Goal: Task Accomplishment & Management: Complete application form

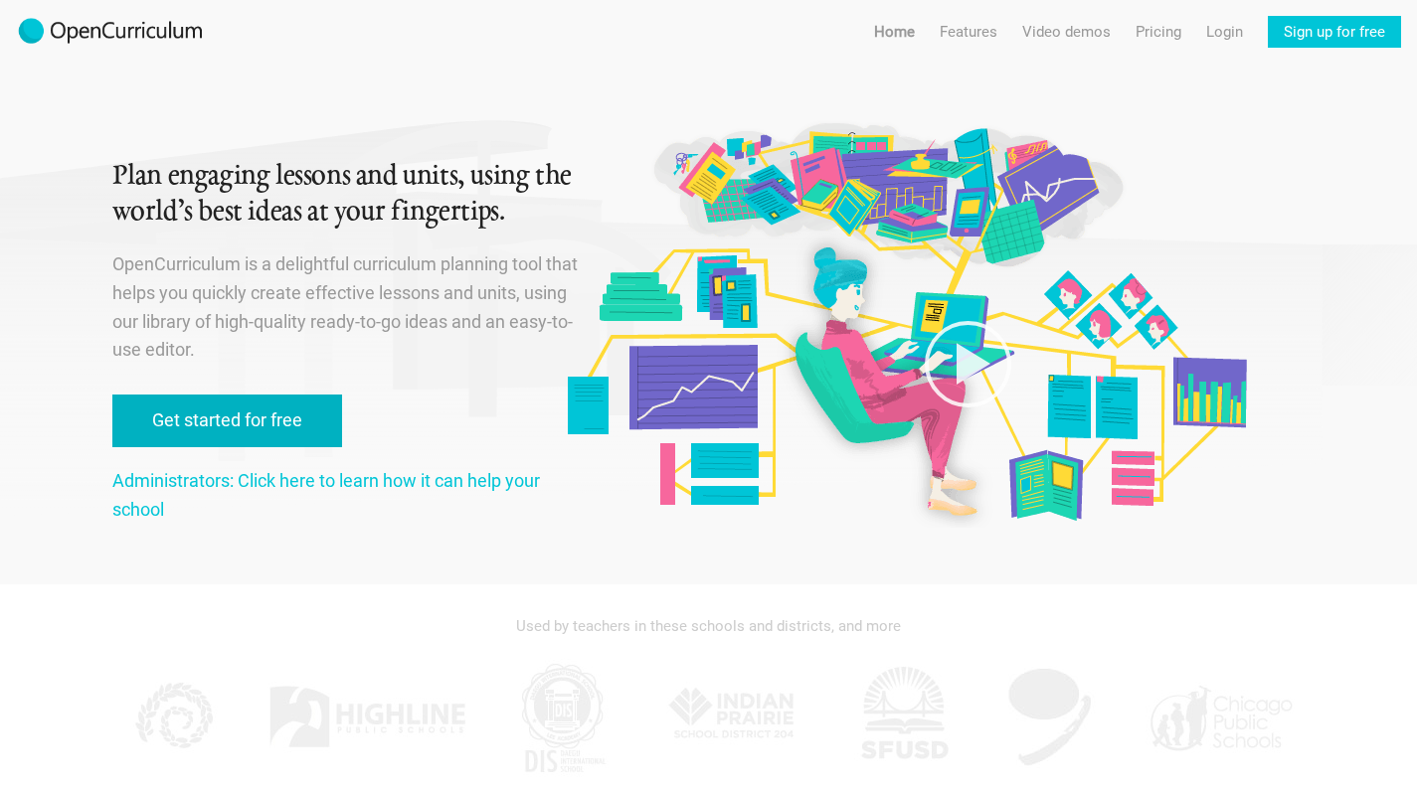
click at [301, 419] on link "Get started for free" at bounding box center [227, 421] width 230 height 53
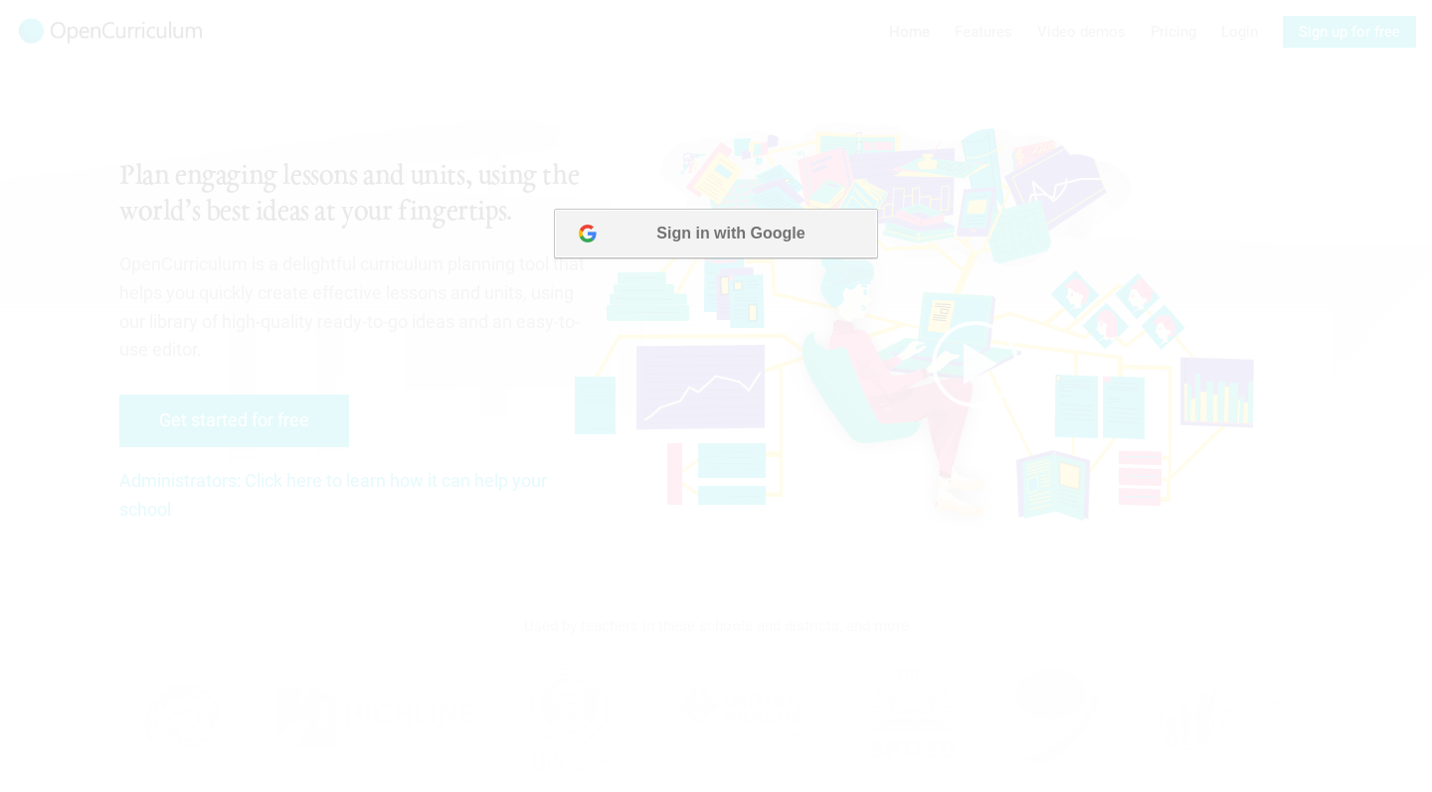
click at [744, 219] on button "Sign in with Google" at bounding box center [715, 234] width 323 height 50
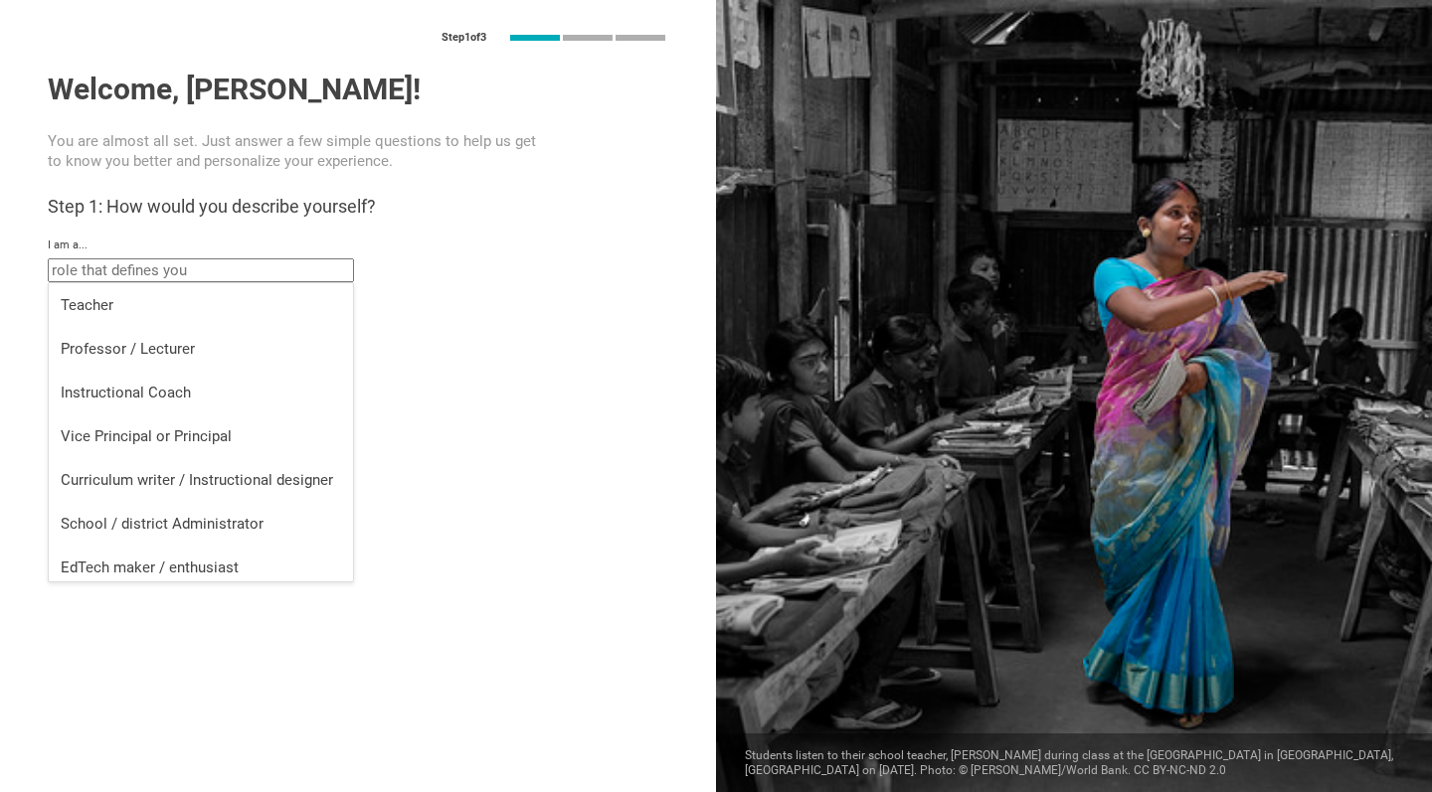
click at [210, 275] on input "text" at bounding box center [201, 271] width 306 height 24
click at [192, 340] on div "Professor / Lecturer" at bounding box center [201, 349] width 280 height 20
type input "Professor / Lecturer"
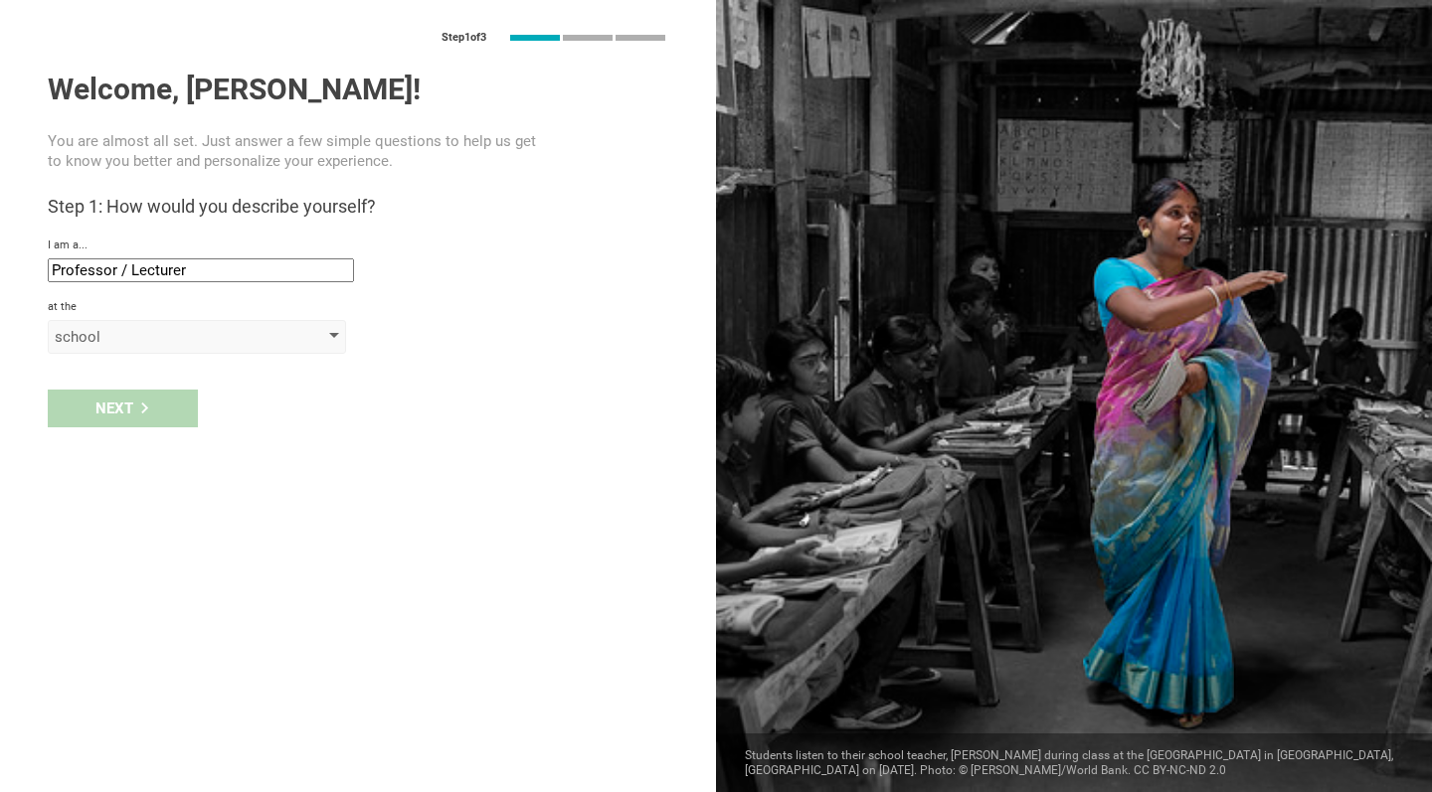
click at [222, 350] on div "school" at bounding box center [197, 337] width 298 height 34
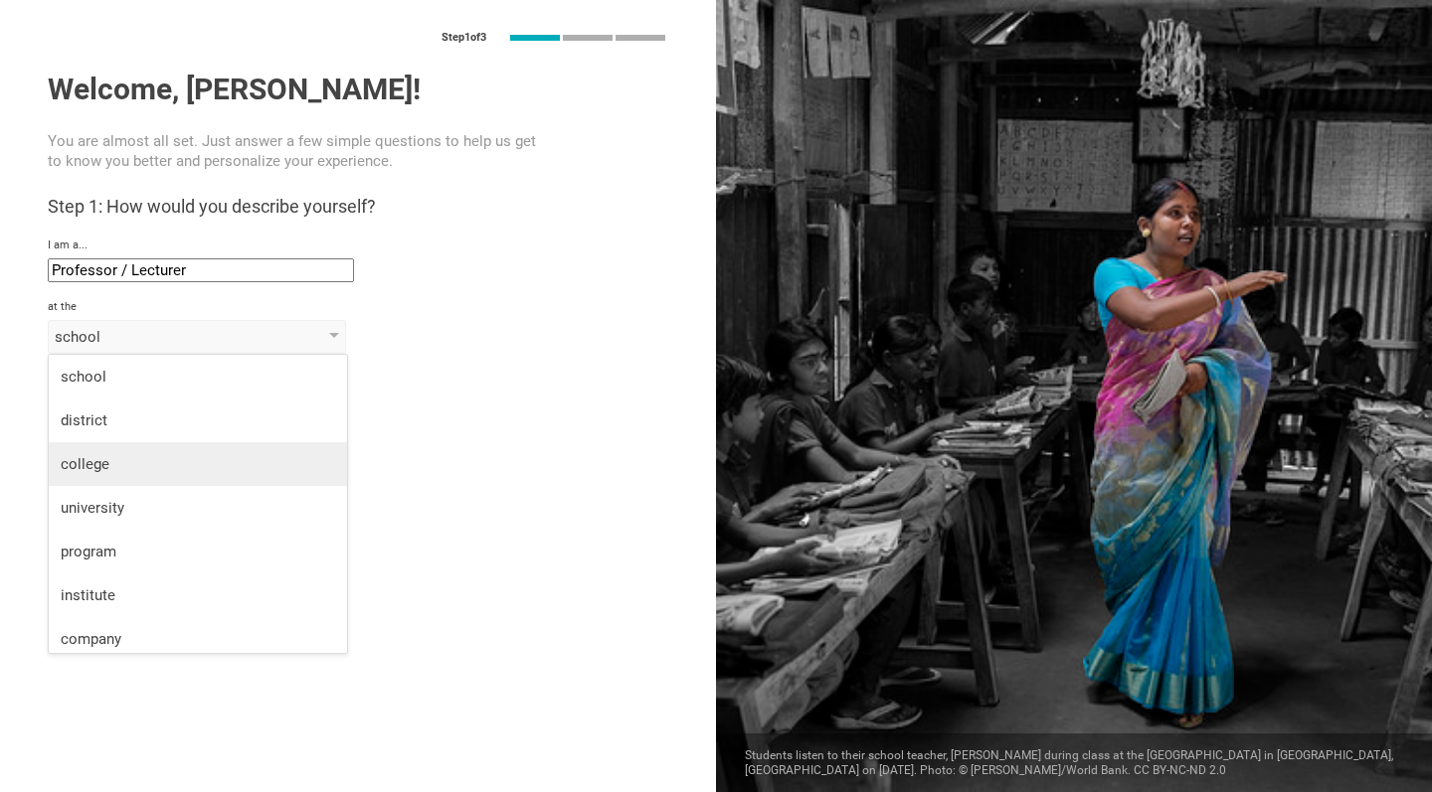
click at [184, 473] on div "college" at bounding box center [198, 464] width 274 height 20
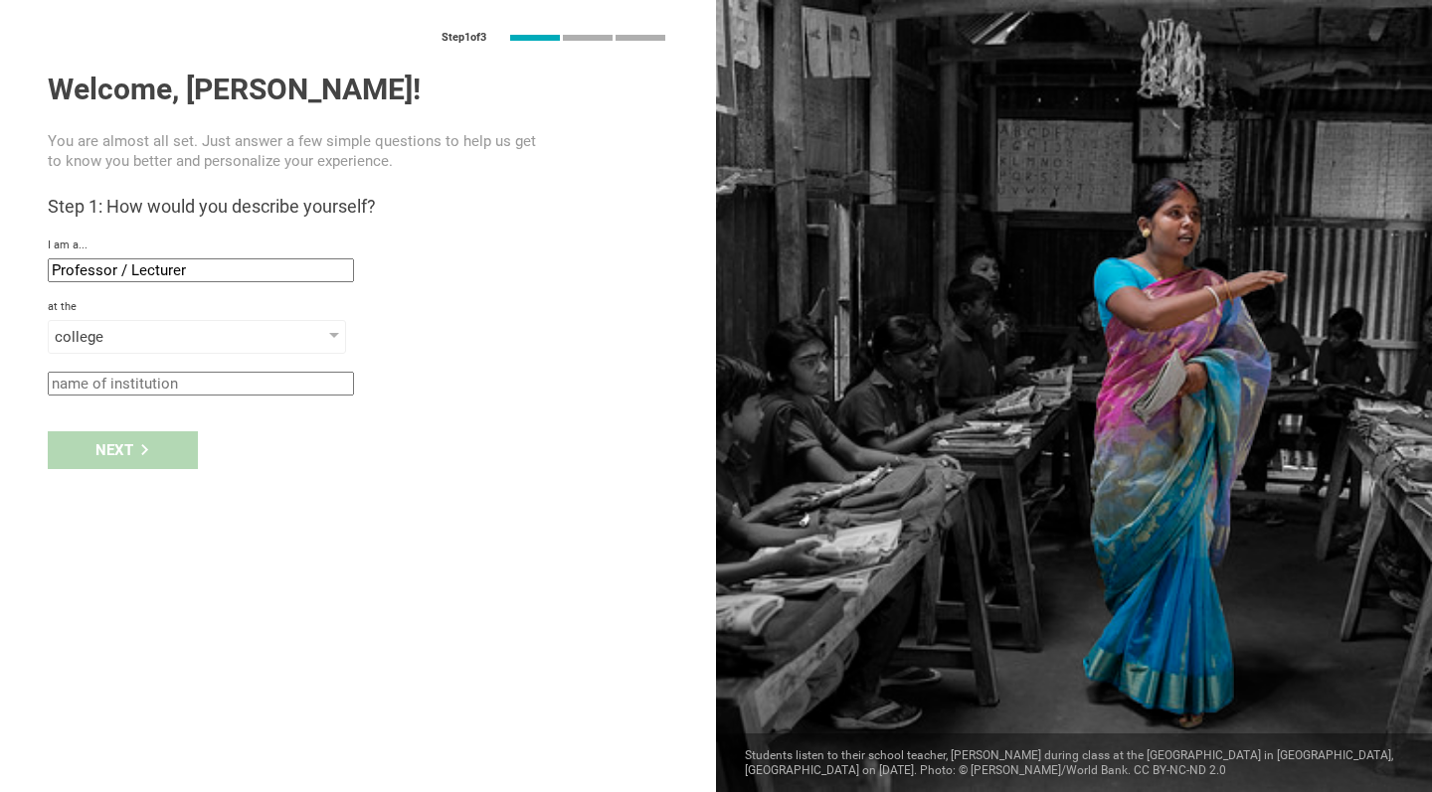
click at [190, 389] on input "text" at bounding box center [201, 384] width 306 height 24
type input "CCCC"
click at [143, 454] on icon at bounding box center [144, 449] width 7 height 11
type input "[GEOGRAPHIC_DATA], [US_STATE]"
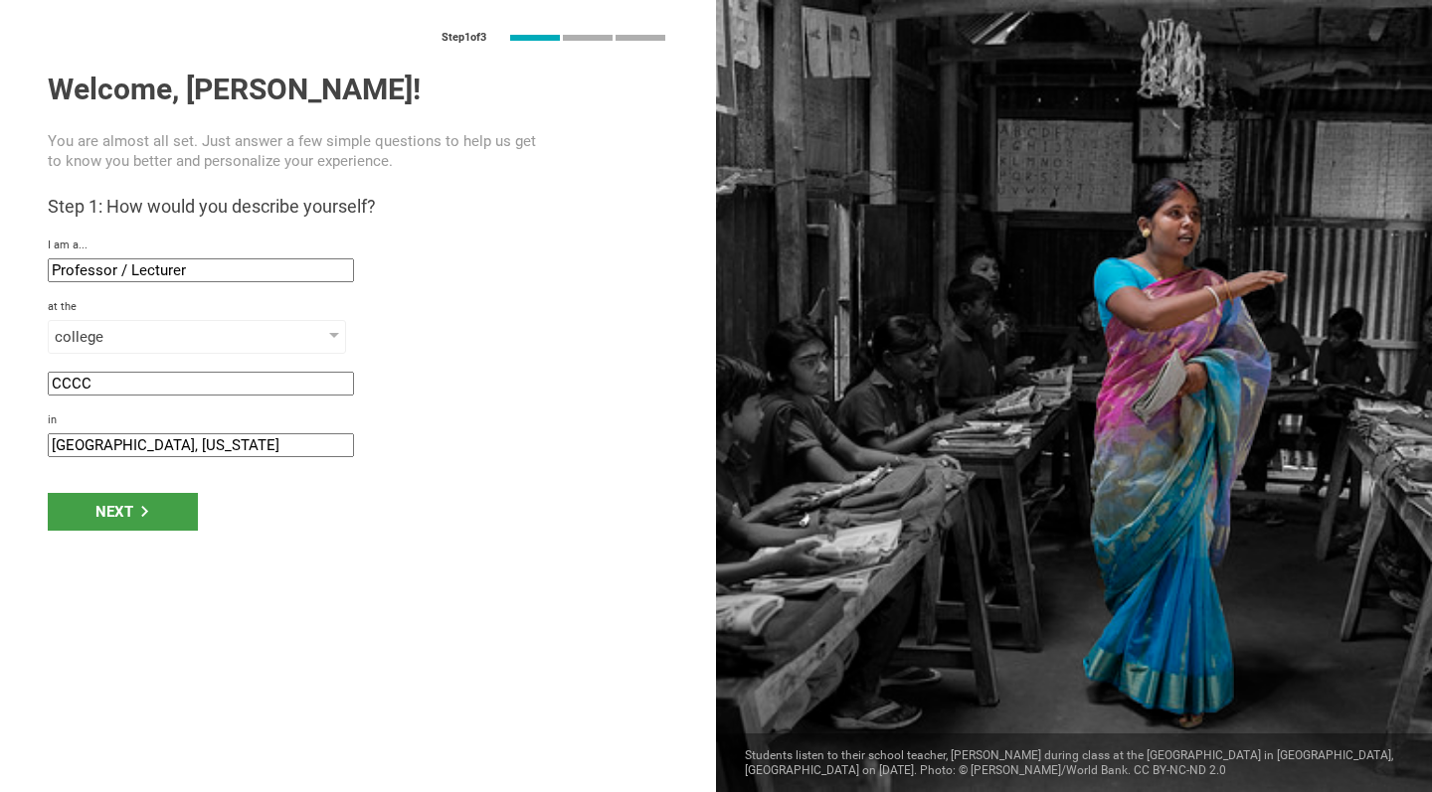
click at [153, 440] on input "[GEOGRAPHIC_DATA], [US_STATE]" at bounding box center [201, 446] width 306 height 24
click at [179, 522] on div "Next" at bounding box center [123, 512] width 150 height 38
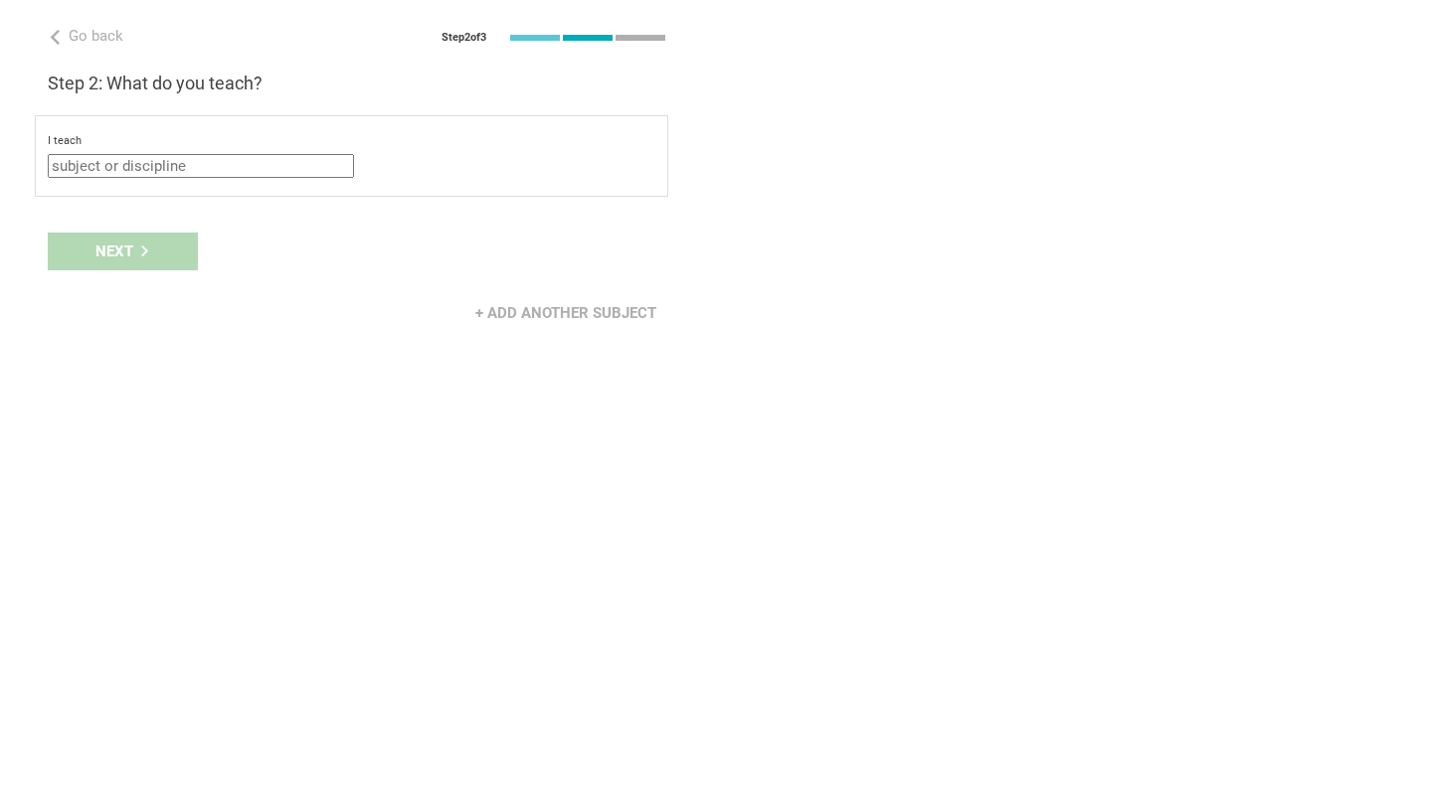
click at [178, 158] on input "text" at bounding box center [201, 166] width 306 height 24
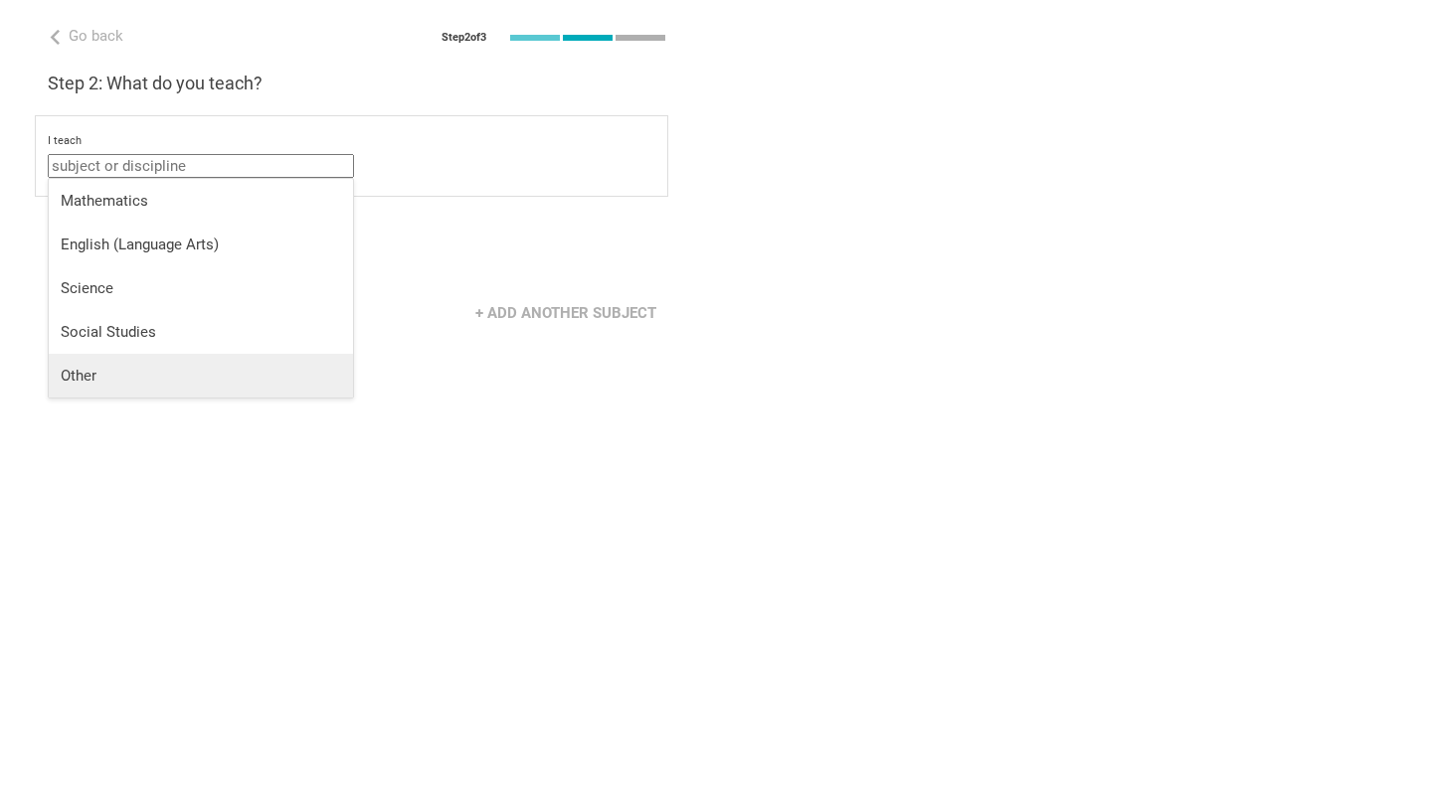
click at [109, 366] on div "Other" at bounding box center [201, 376] width 280 height 20
type input "Other"
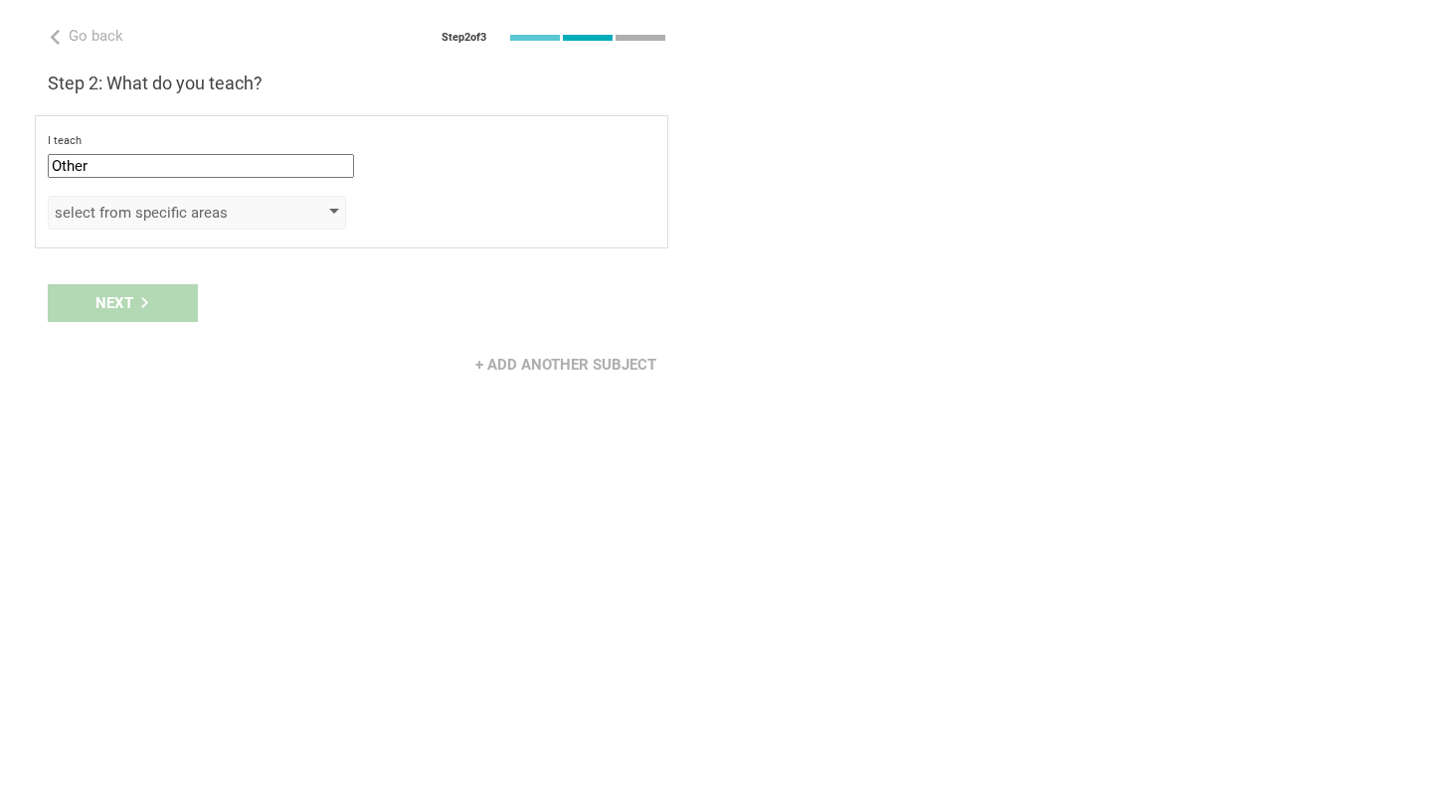
click at [183, 210] on div "select from specific areas" at bounding box center [169, 213] width 228 height 20
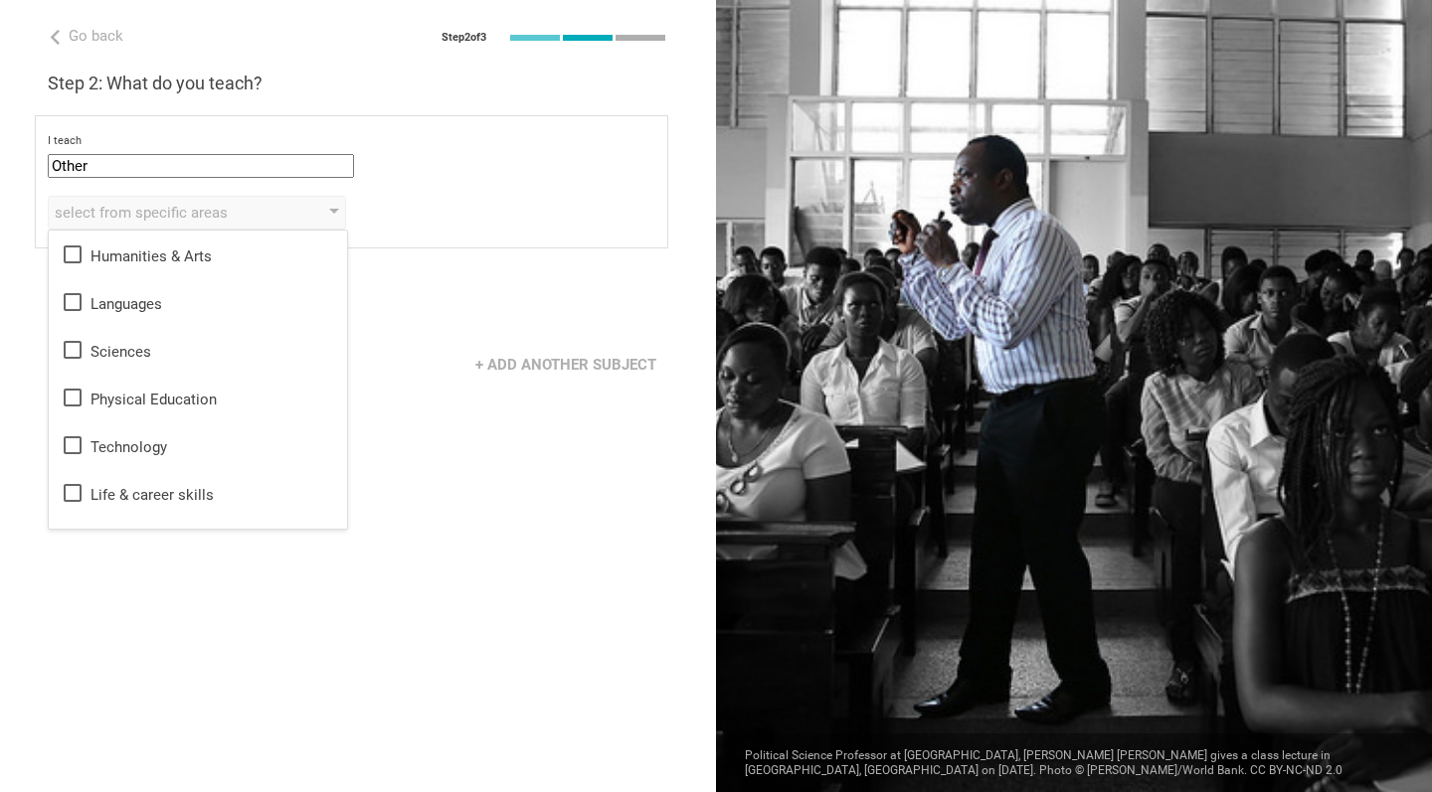
scroll to position [36, 0]
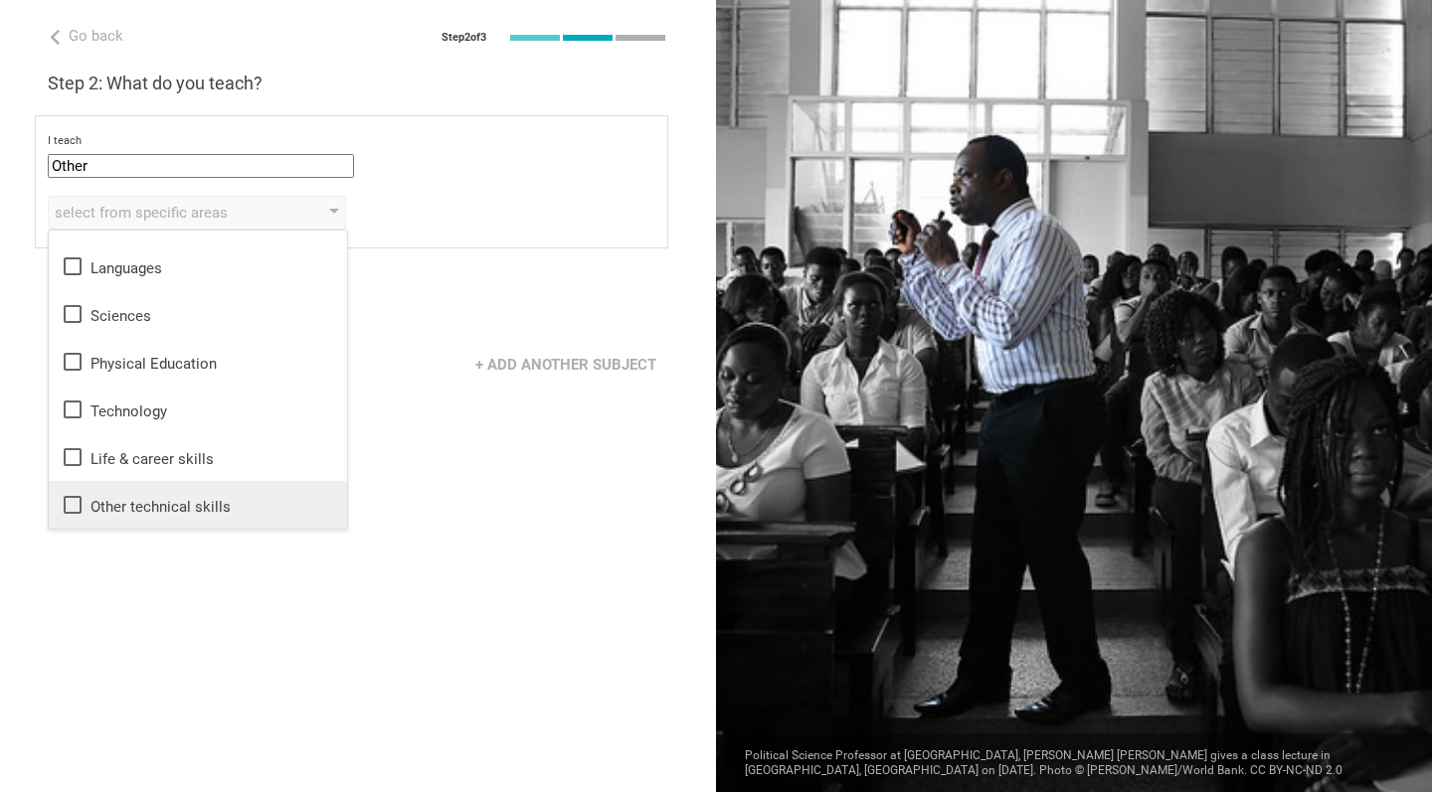
click at [169, 508] on div "Other technical skills" at bounding box center [198, 505] width 274 height 24
click at [334, 592] on div "Go back Step 2 of 3 Welcome, [PERSON_NAME]! You are almost all set. Just answer…" at bounding box center [358, 396] width 716 height 792
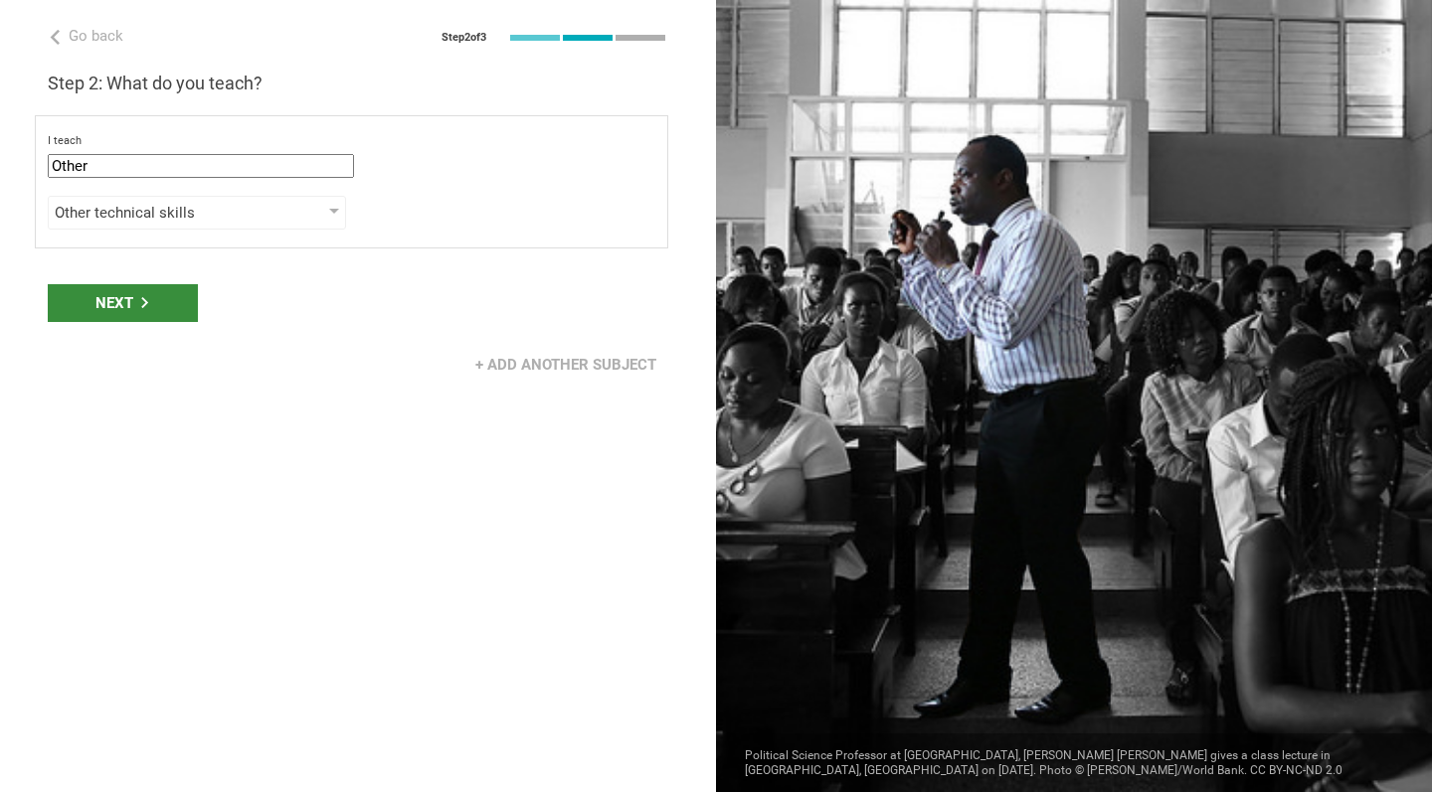
click at [139, 303] on icon at bounding box center [144, 302] width 11 height 11
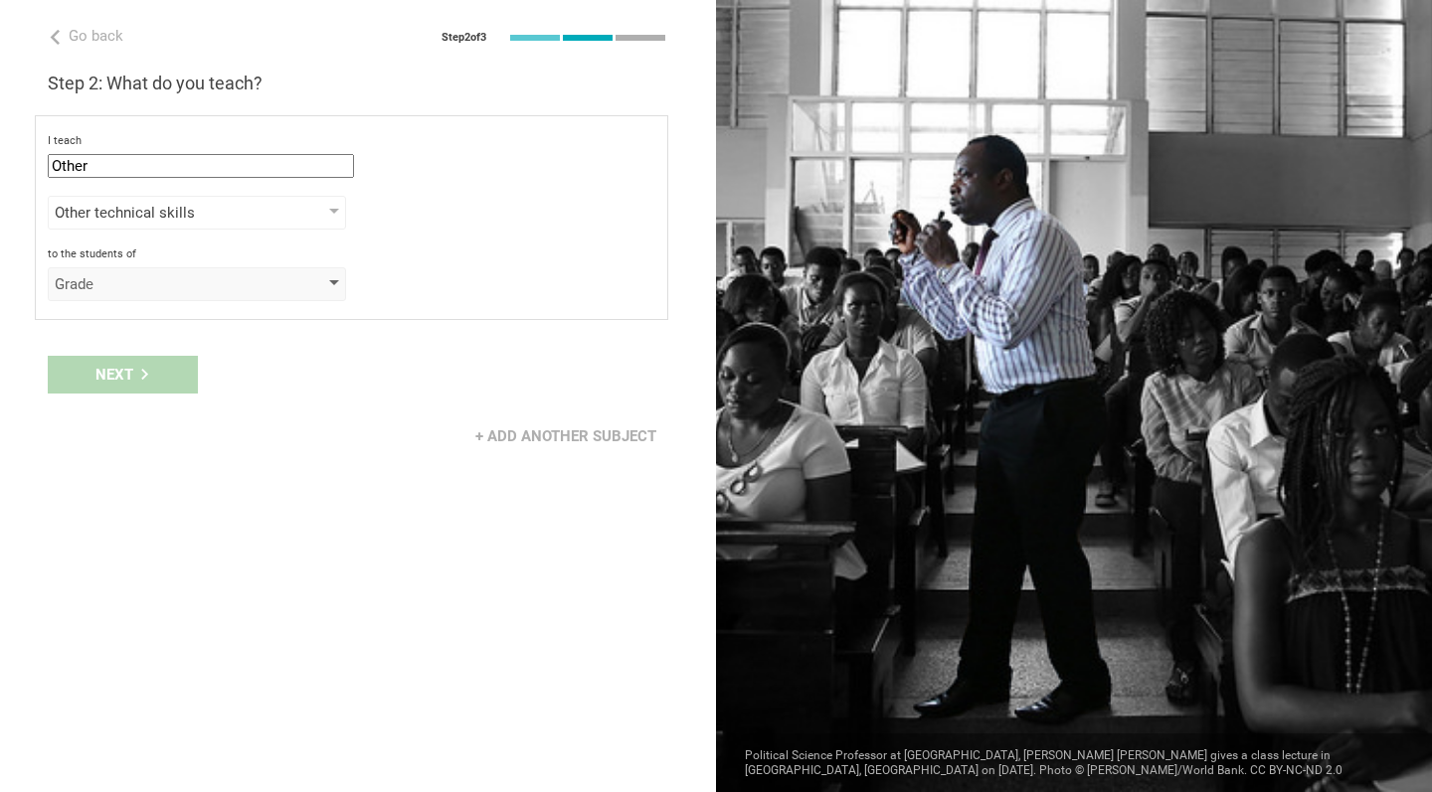
click at [146, 281] on div "Grade" at bounding box center [169, 284] width 228 height 20
click at [134, 361] on div "Class" at bounding box center [198, 368] width 274 height 20
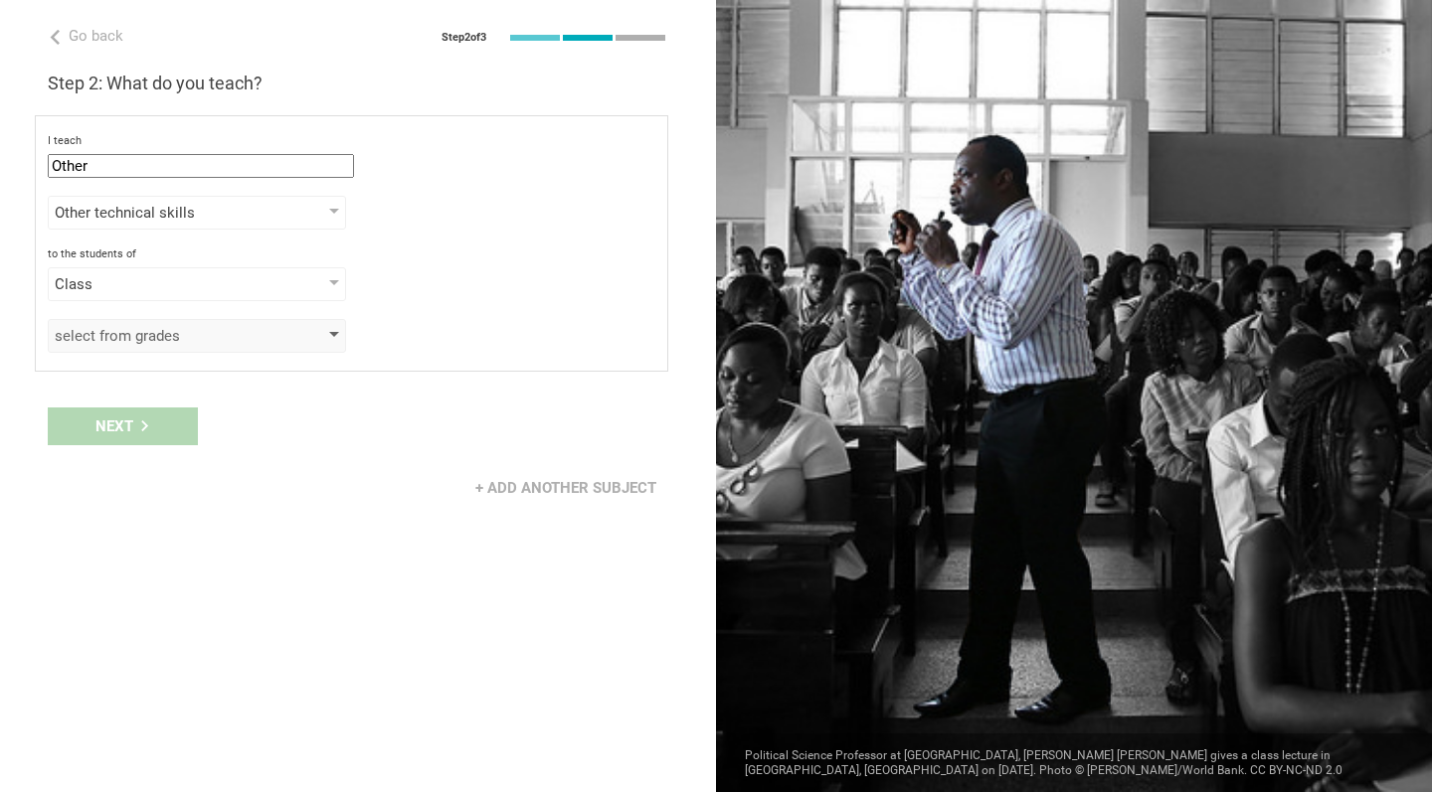
click at [162, 335] on div "select from grades" at bounding box center [169, 336] width 228 height 20
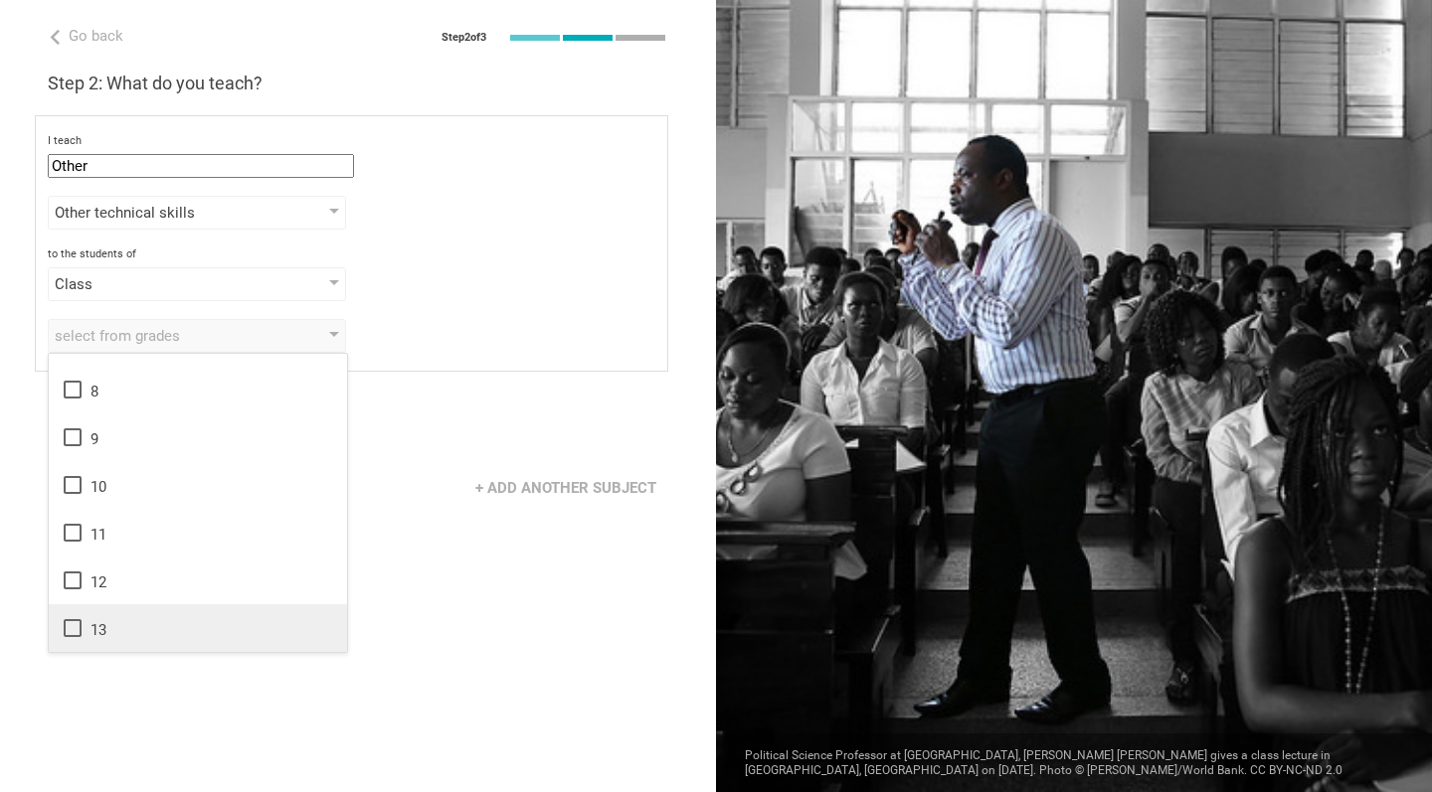
click at [310, 639] on div "13" at bounding box center [198, 628] width 274 height 24
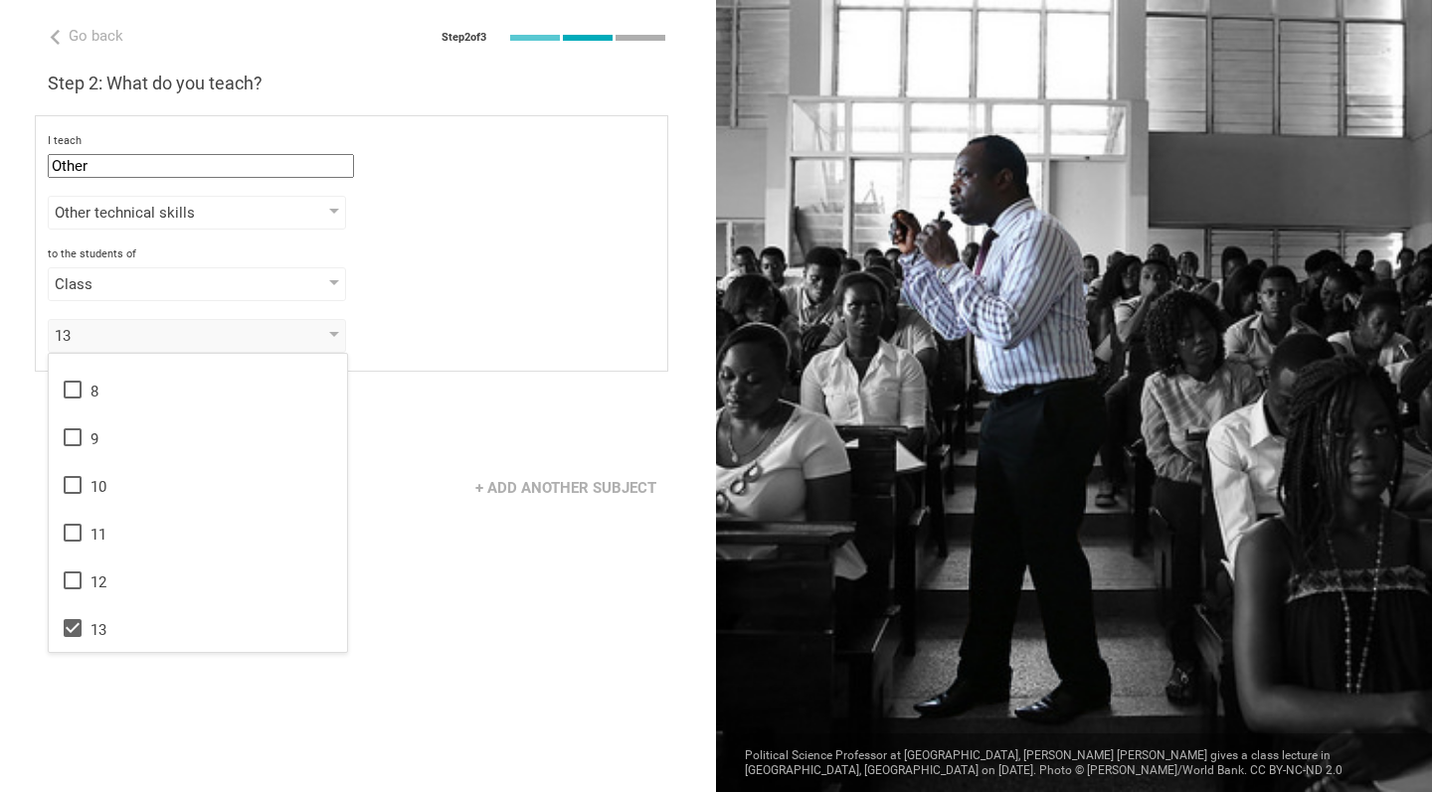
click at [434, 528] on div "Go back Step 2 of 3 Welcome, [PERSON_NAME]! You are almost all set. Just answer…" at bounding box center [358, 396] width 716 height 792
click at [139, 433] on div "Next" at bounding box center [123, 427] width 150 height 38
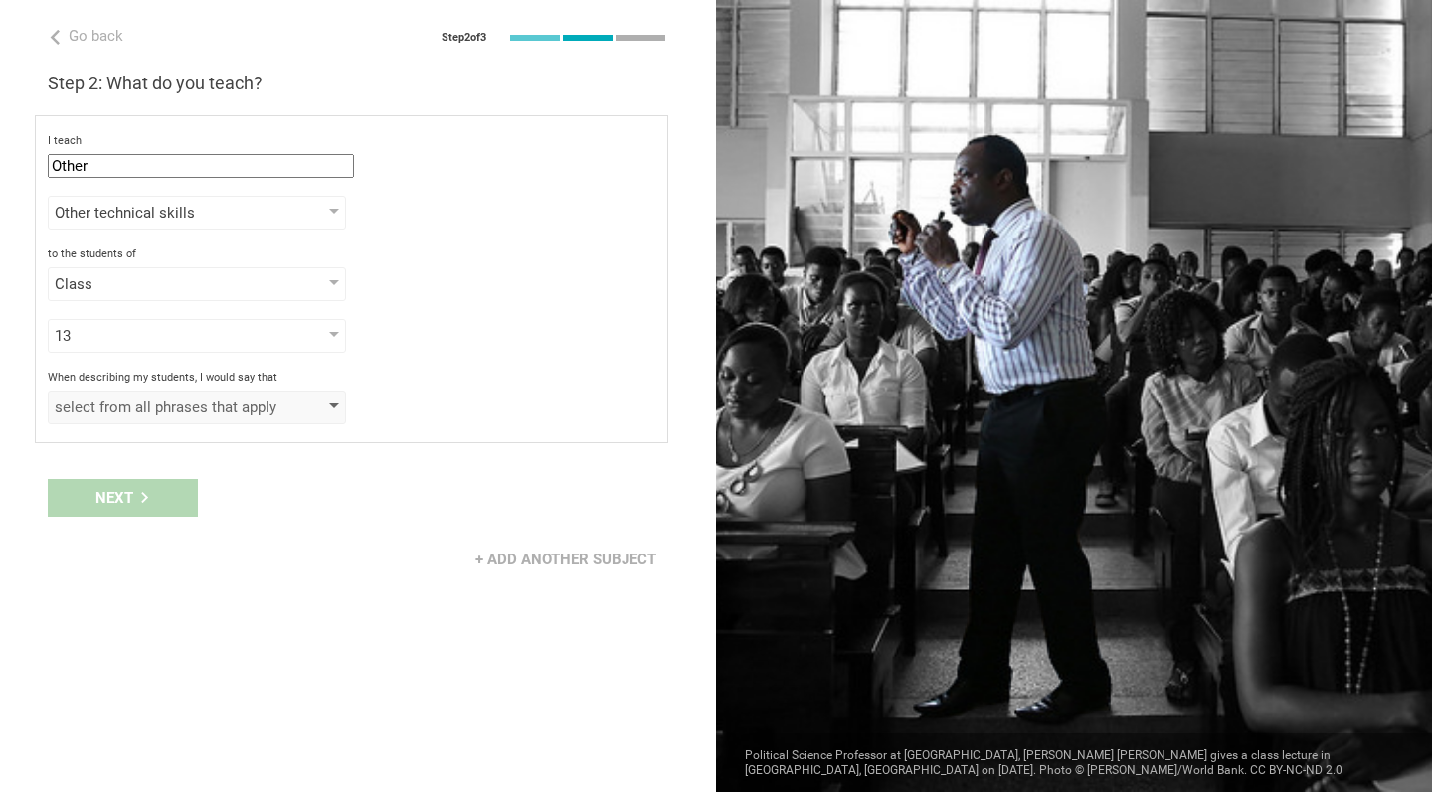
click at [161, 403] on div "select from all phrases that apply" at bounding box center [169, 408] width 228 height 20
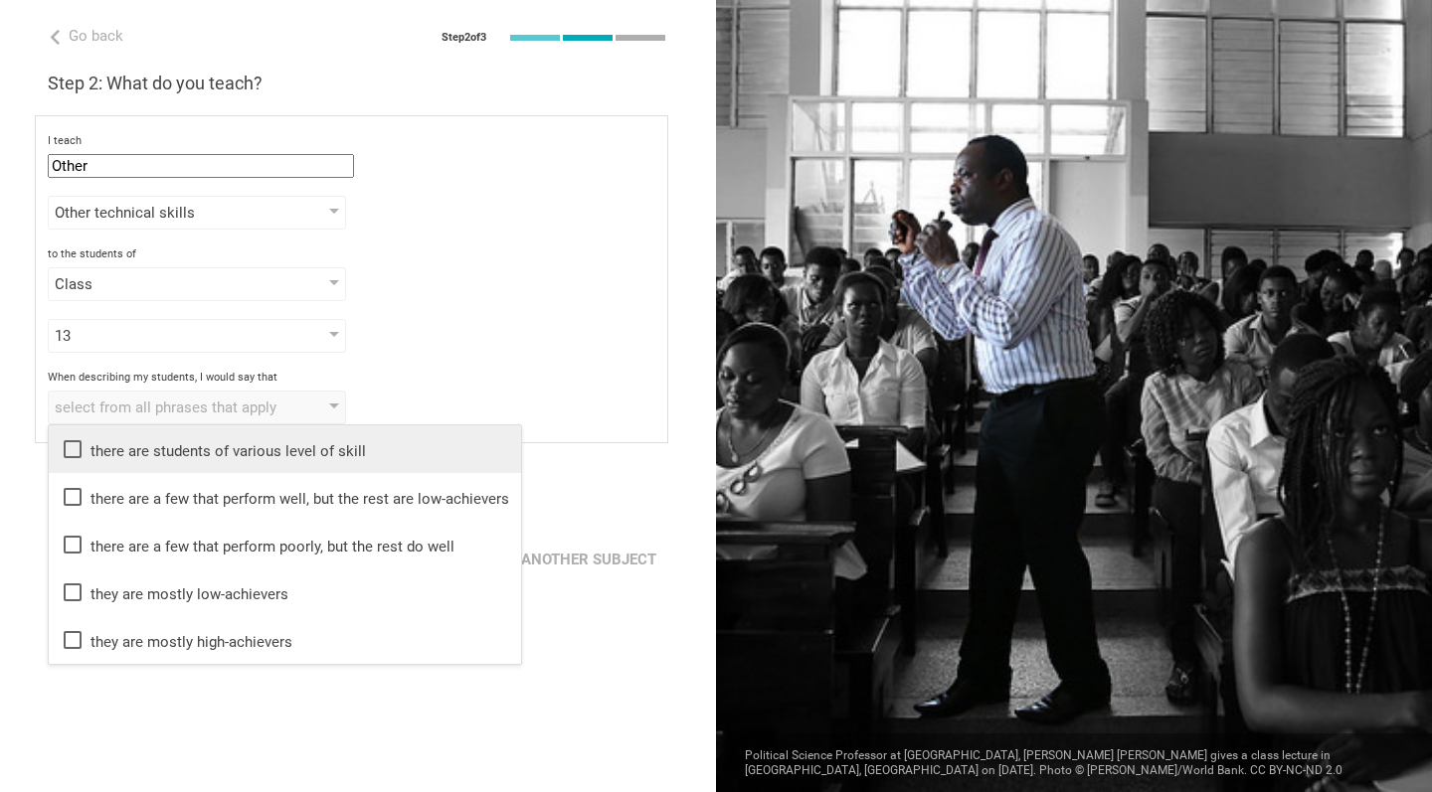
click at [271, 457] on div "there are students of various level of skill" at bounding box center [285, 449] width 448 height 24
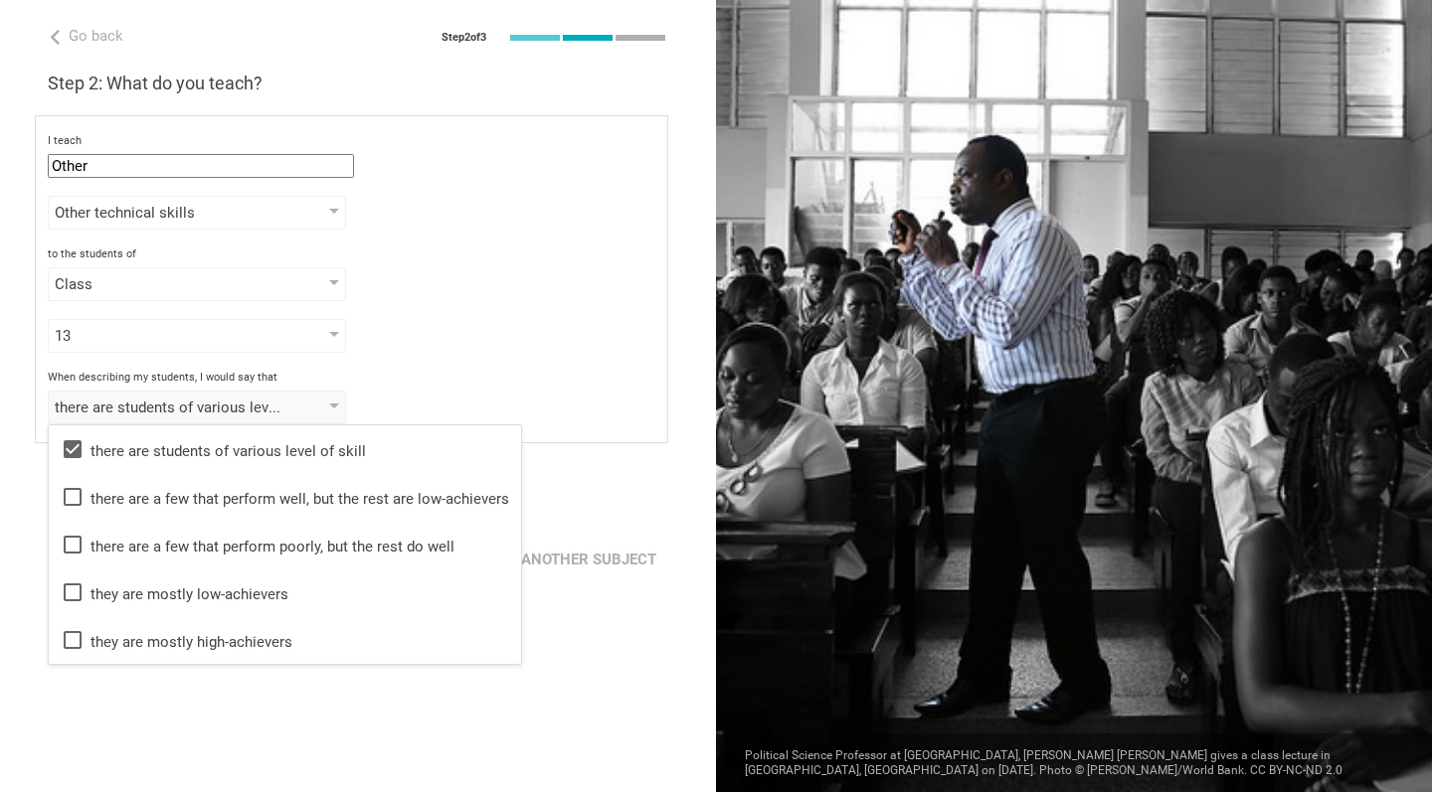
click at [461, 365] on div "I teach Other Mathematics English (Language Arts) Science Social Studies Other …" at bounding box center [351, 279] width 633 height 328
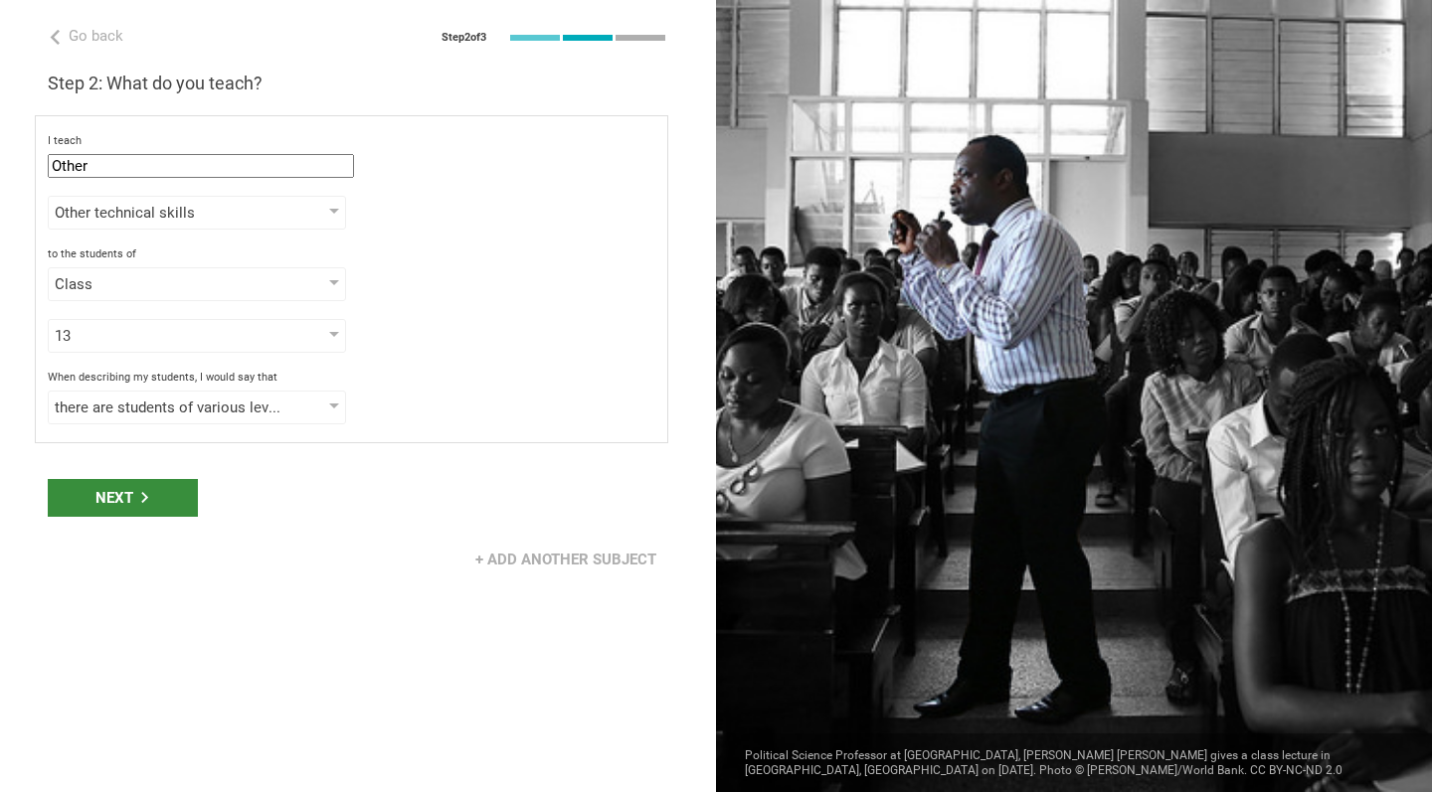
click at [178, 494] on div "Next" at bounding box center [123, 498] width 150 height 38
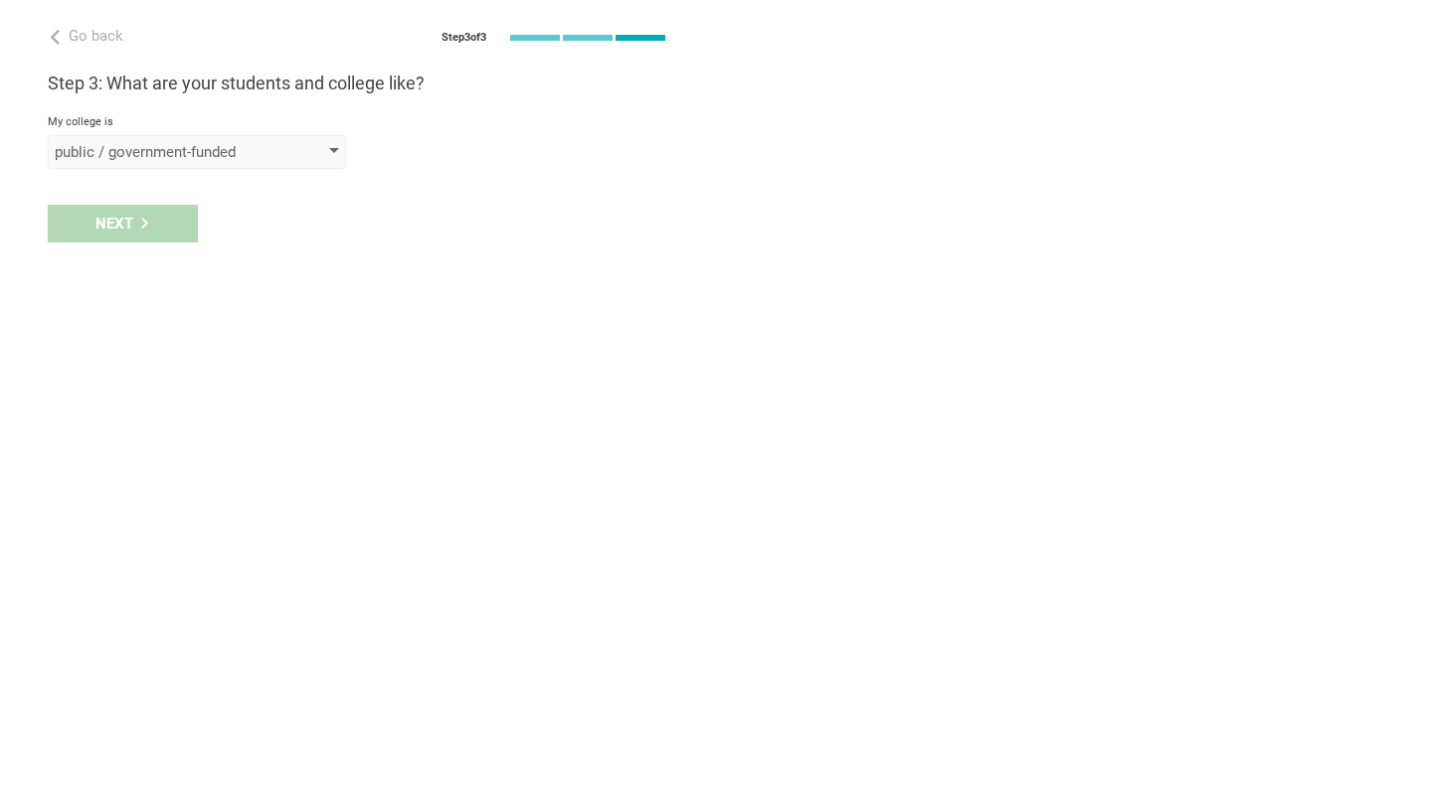
click at [274, 156] on div "public / government-funded" at bounding box center [169, 152] width 228 height 20
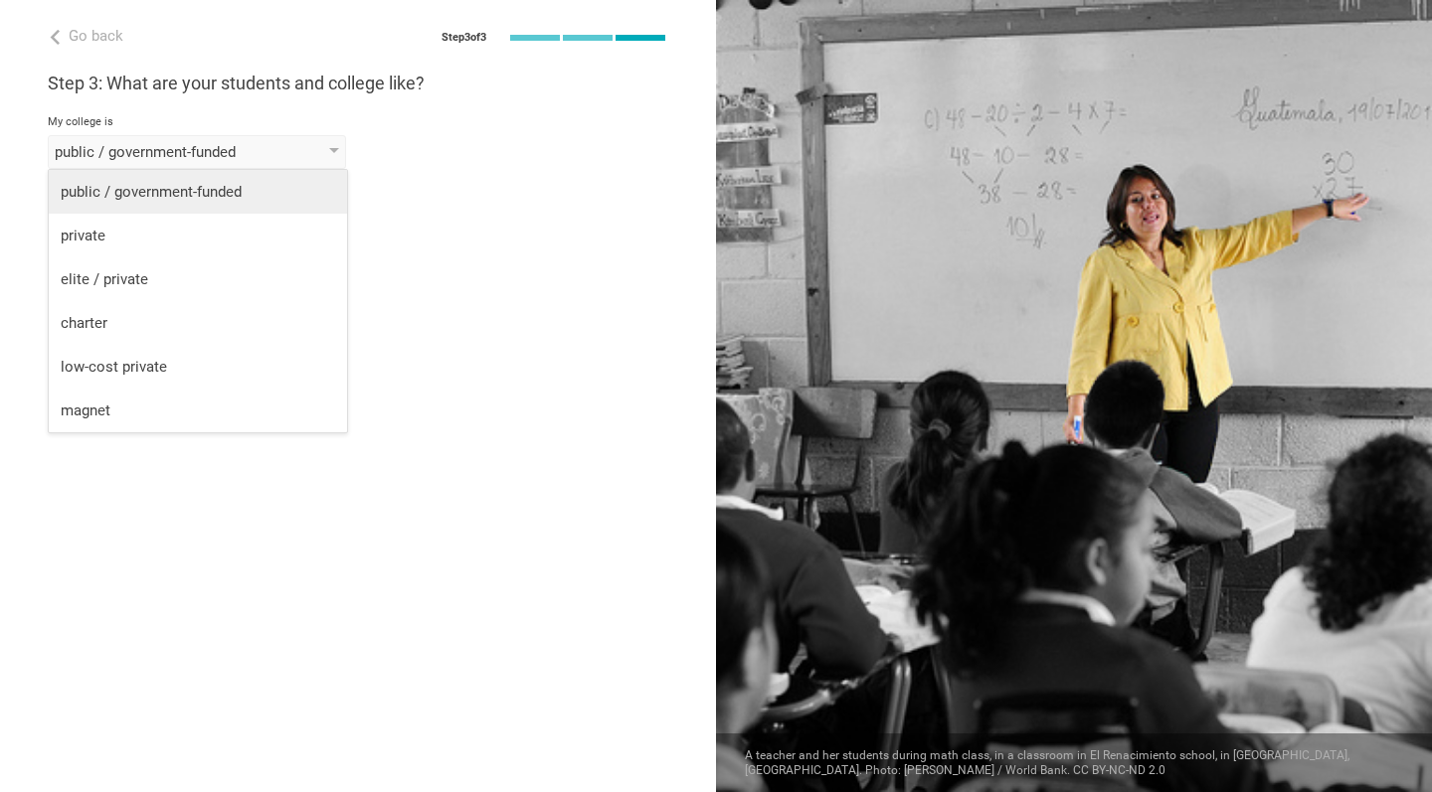
click at [210, 200] on div "public / government-funded" at bounding box center [198, 192] width 274 height 20
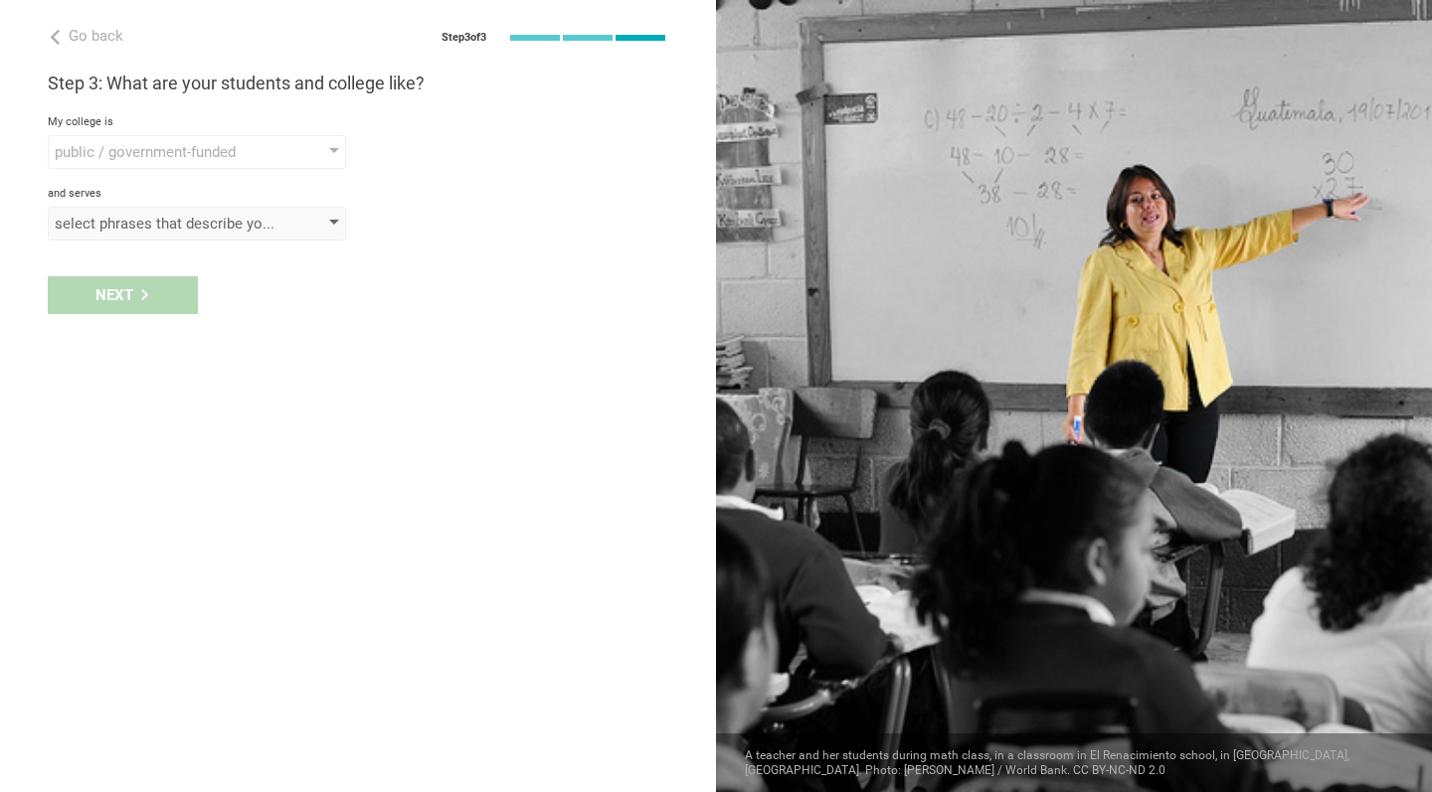
click at [185, 235] on div "select phrases that describe your student population" at bounding box center [197, 224] width 298 height 34
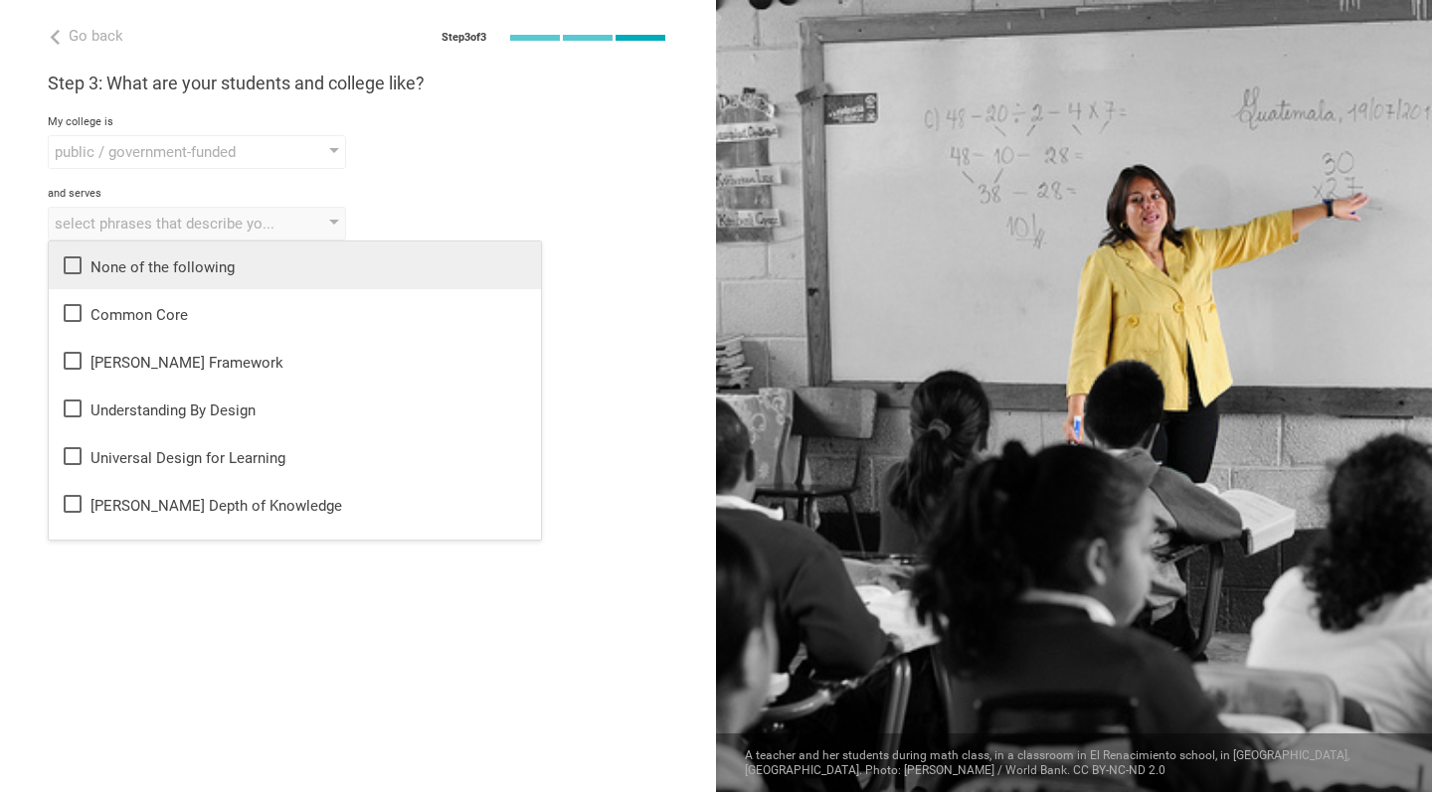
click at [190, 253] on li "None of the following" at bounding box center [295, 266] width 492 height 48
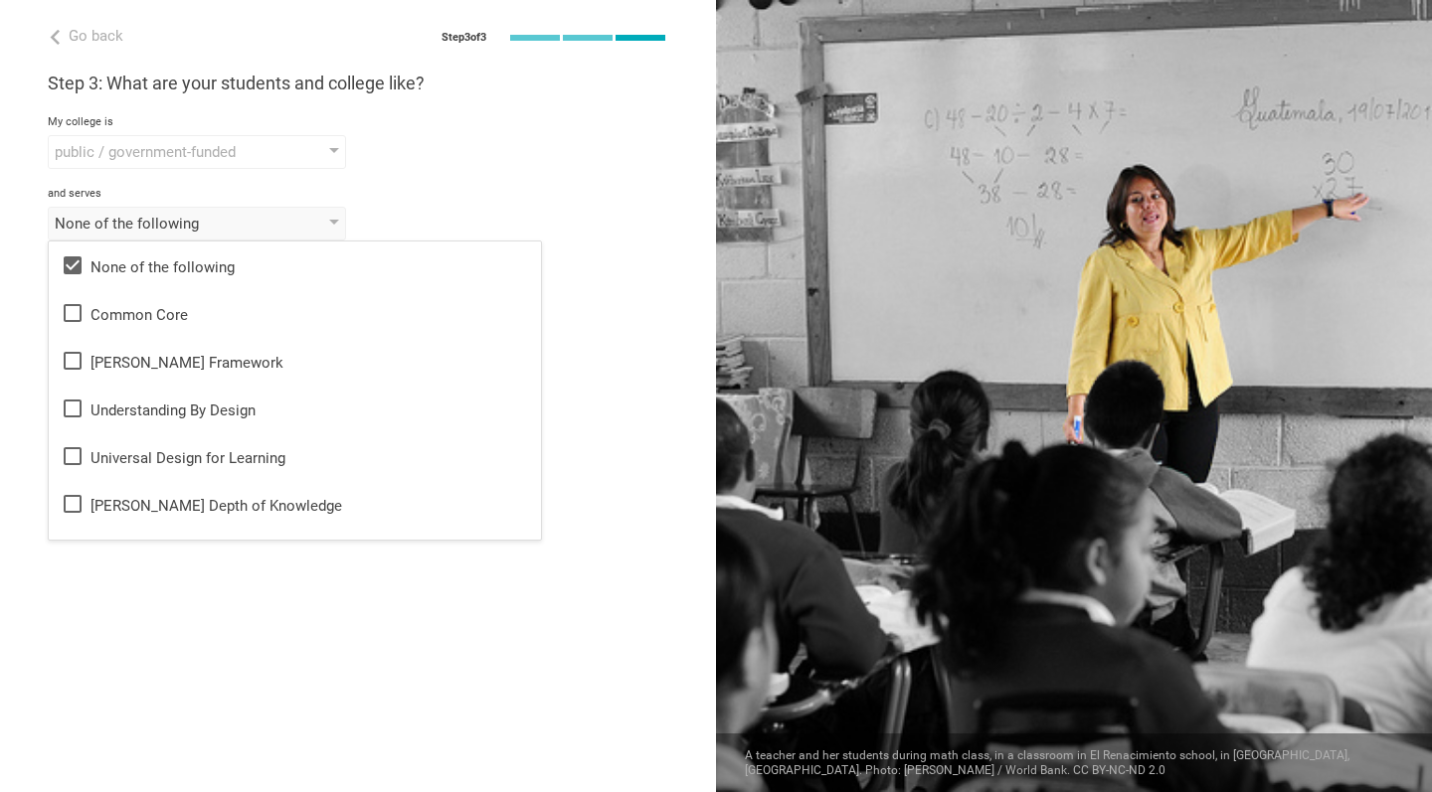
click at [464, 210] on div "None of the following None of the following Common Core [PERSON_NAME] Framework…" at bounding box center [358, 224] width 620 height 34
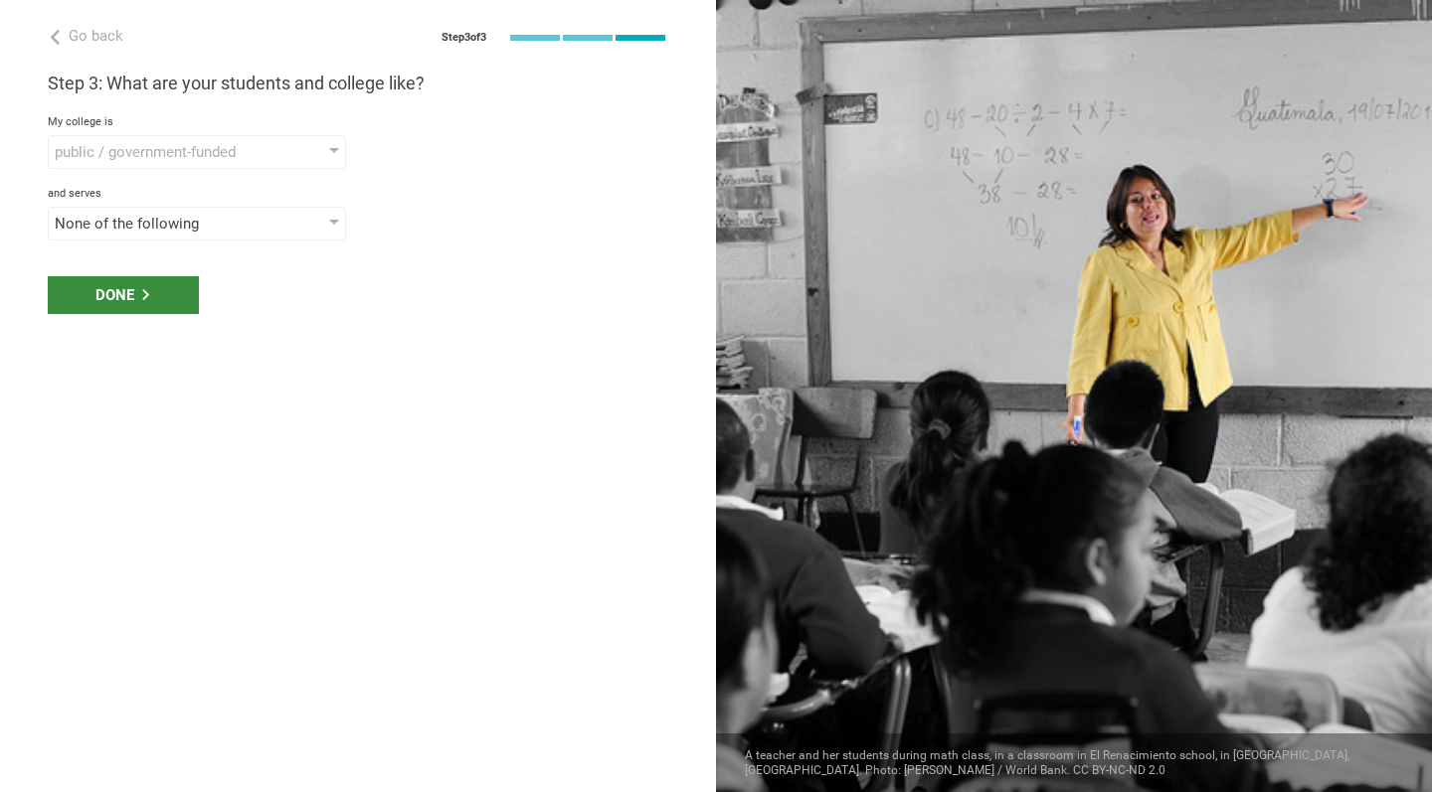
click at [181, 309] on div "Done" at bounding box center [123, 295] width 151 height 38
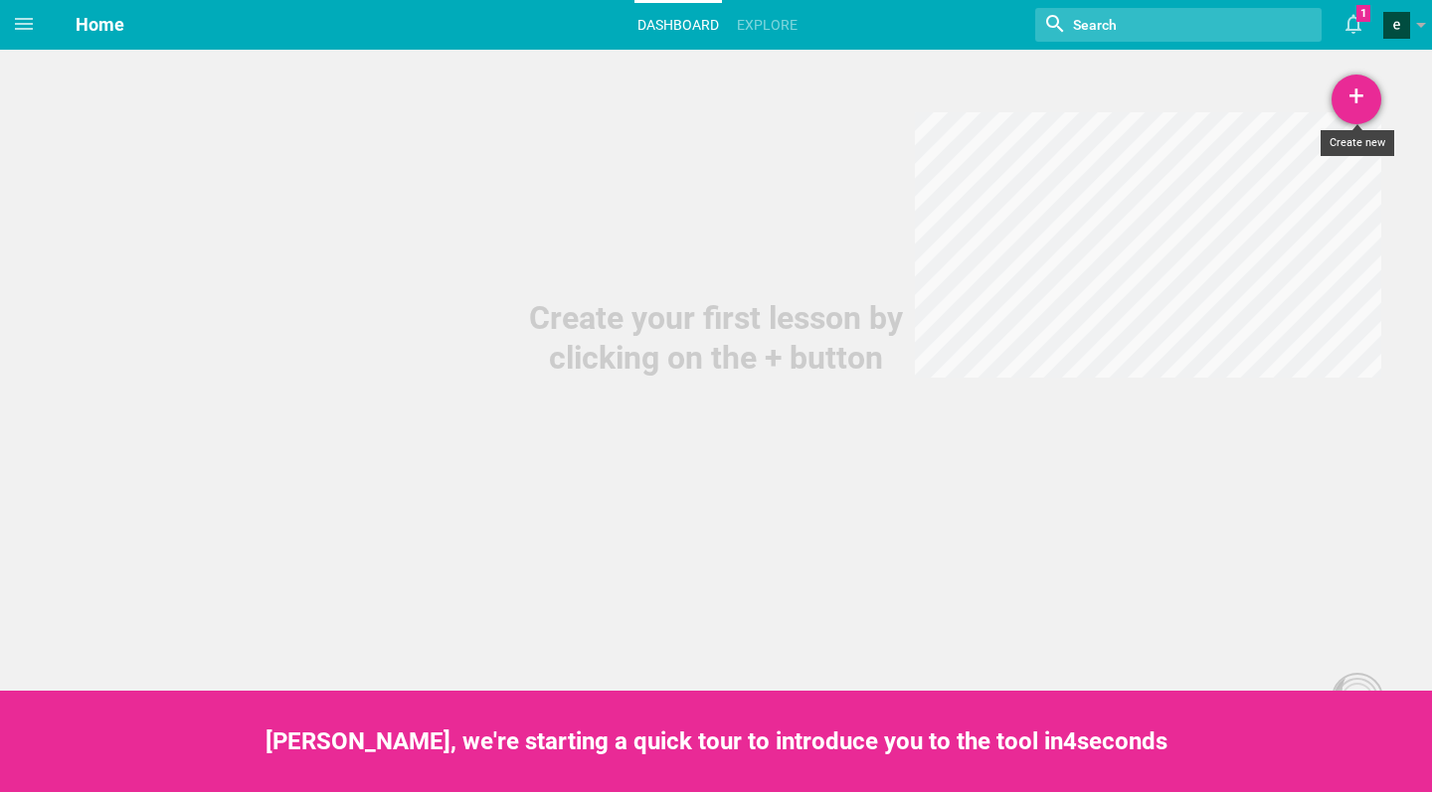
click at [1366, 95] on div "+" at bounding box center [1356, 100] width 50 height 50
click at [1285, 253] on link "Course" at bounding box center [1306, 242] width 149 height 44
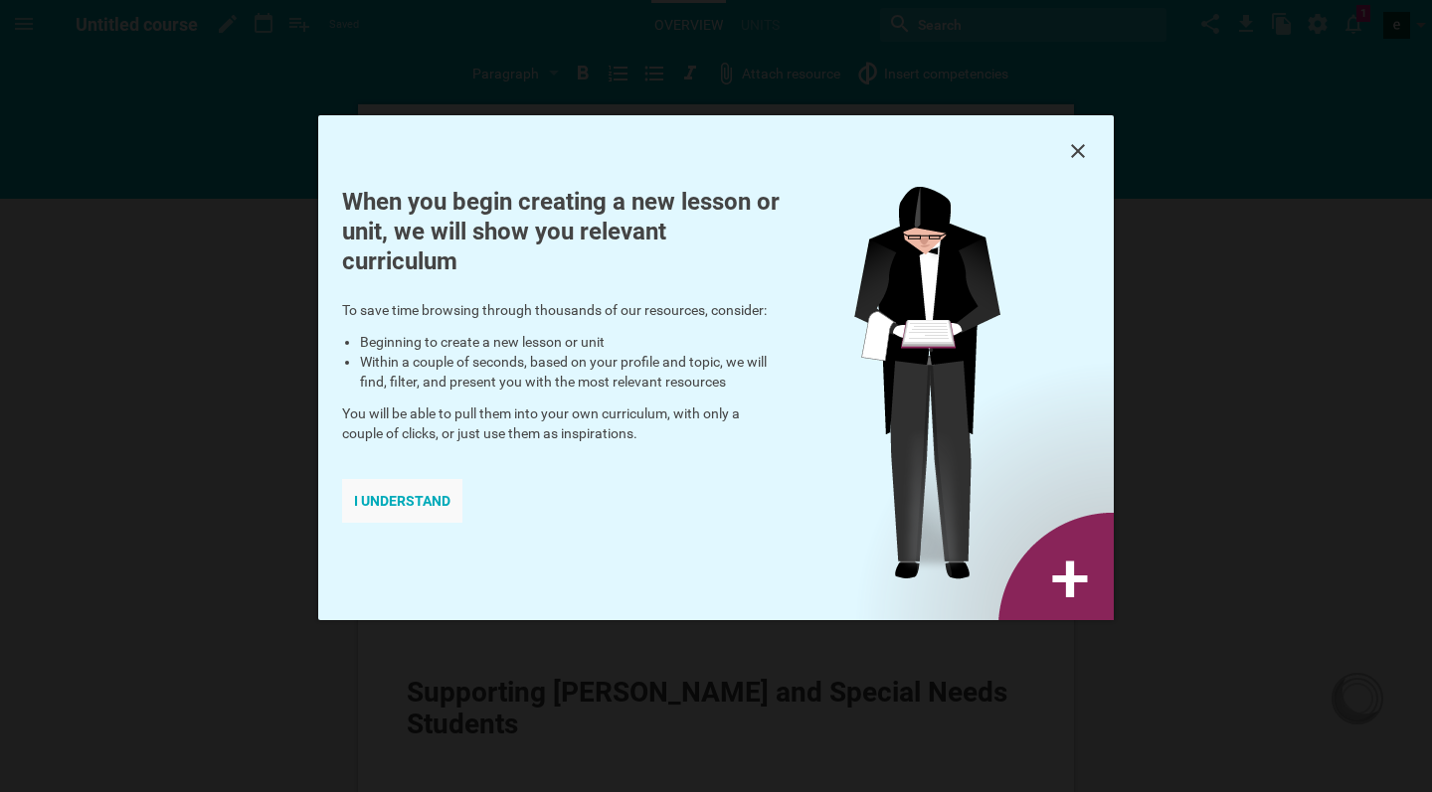
click at [415, 493] on div "I understand" at bounding box center [402, 501] width 120 height 44
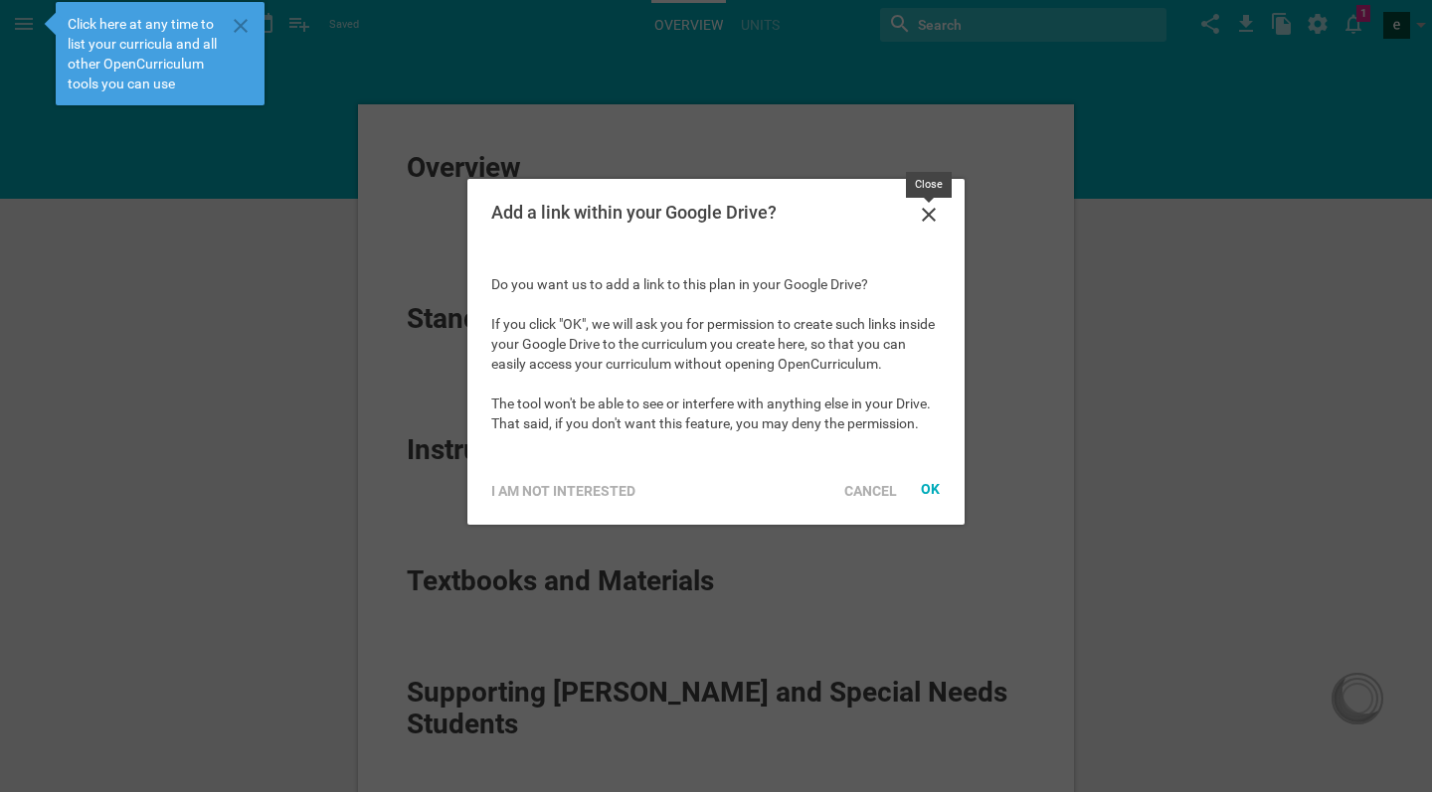
click at [933, 215] on icon at bounding box center [929, 215] width 24 height 24
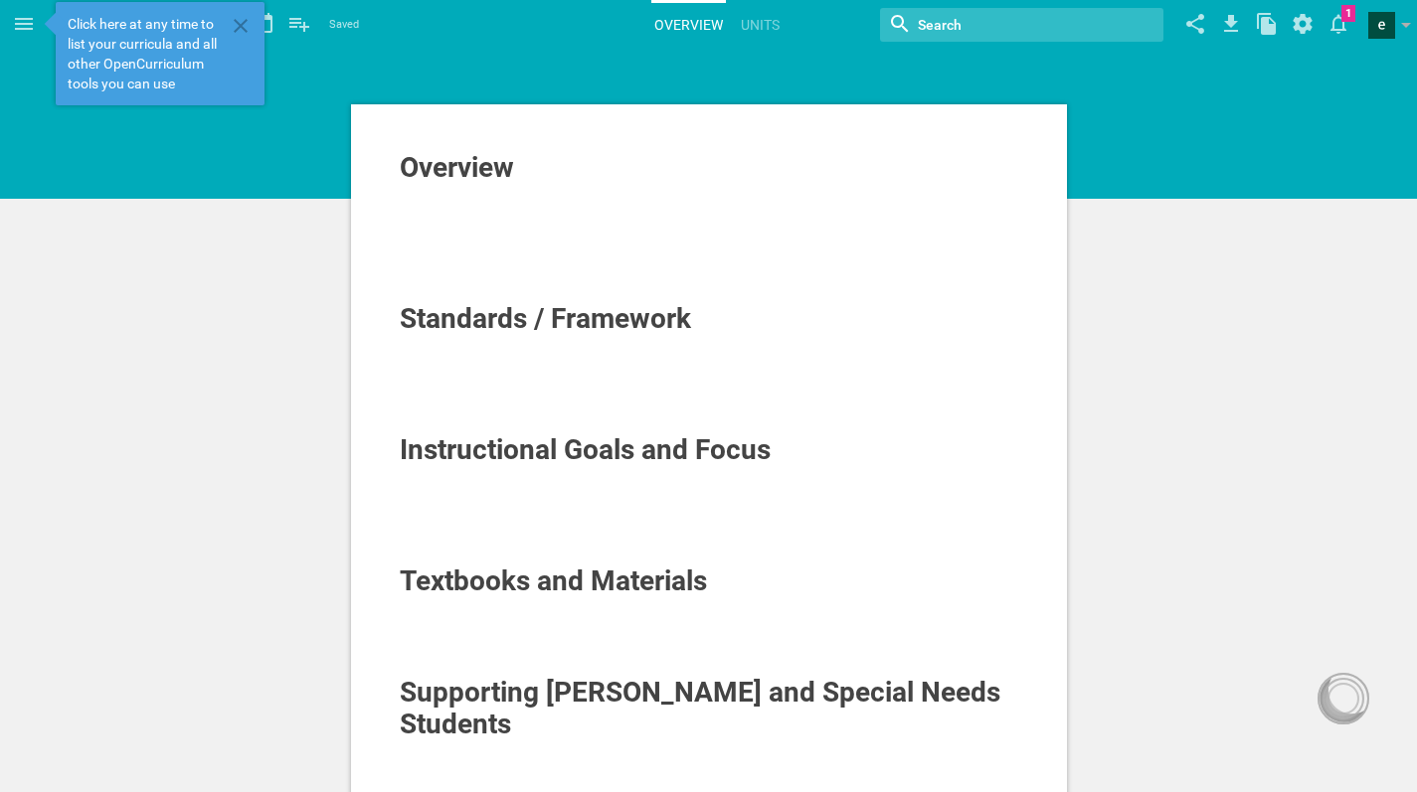
click at [486, 168] on span "Overview" at bounding box center [457, 167] width 114 height 33
click at [540, 170] on div "Overview" at bounding box center [709, 168] width 619 height 32
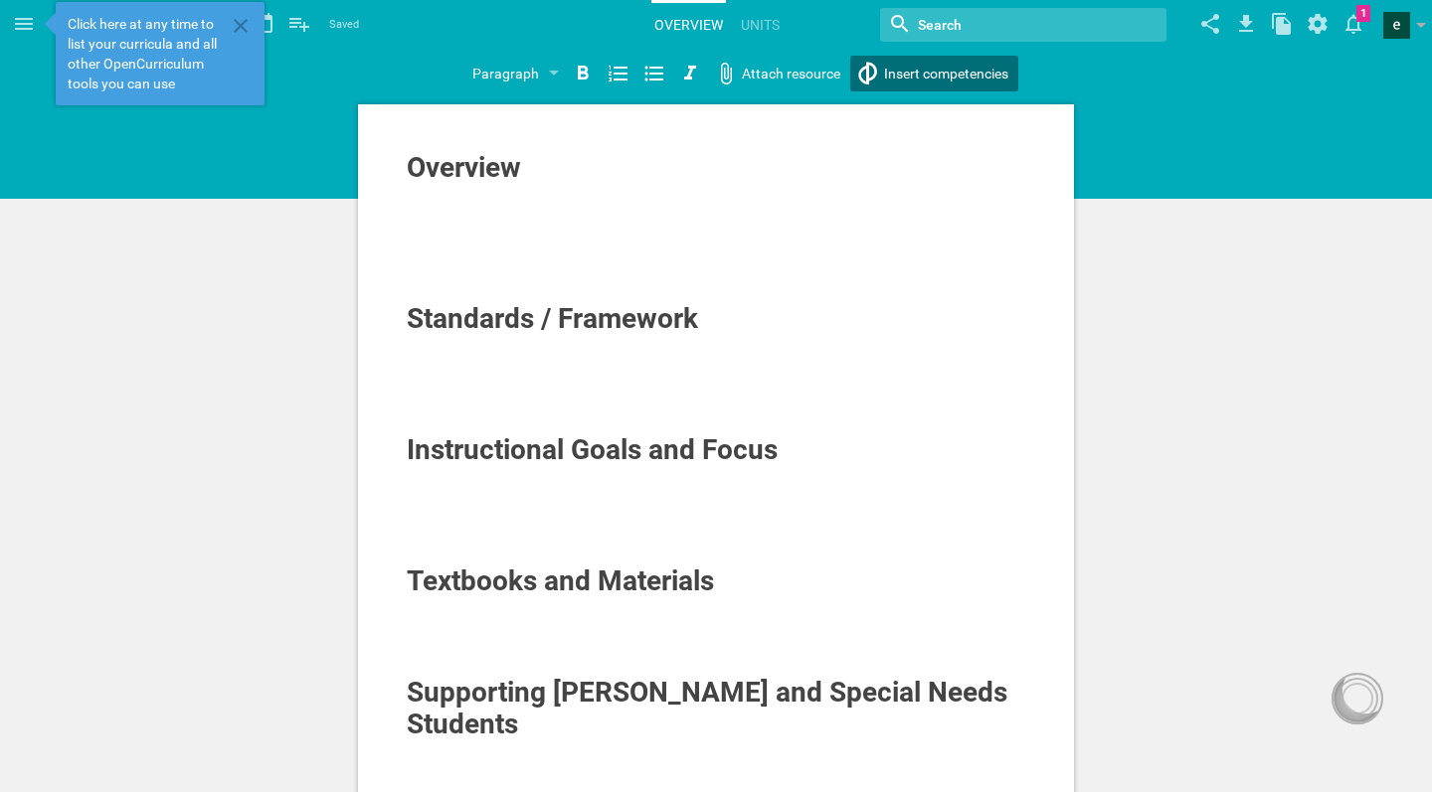
click at [890, 71] on div "Home Planner My Libraries My Curriculum My Files Untitled course Saved My favor…" at bounding box center [716, 396] width 1432 height 792
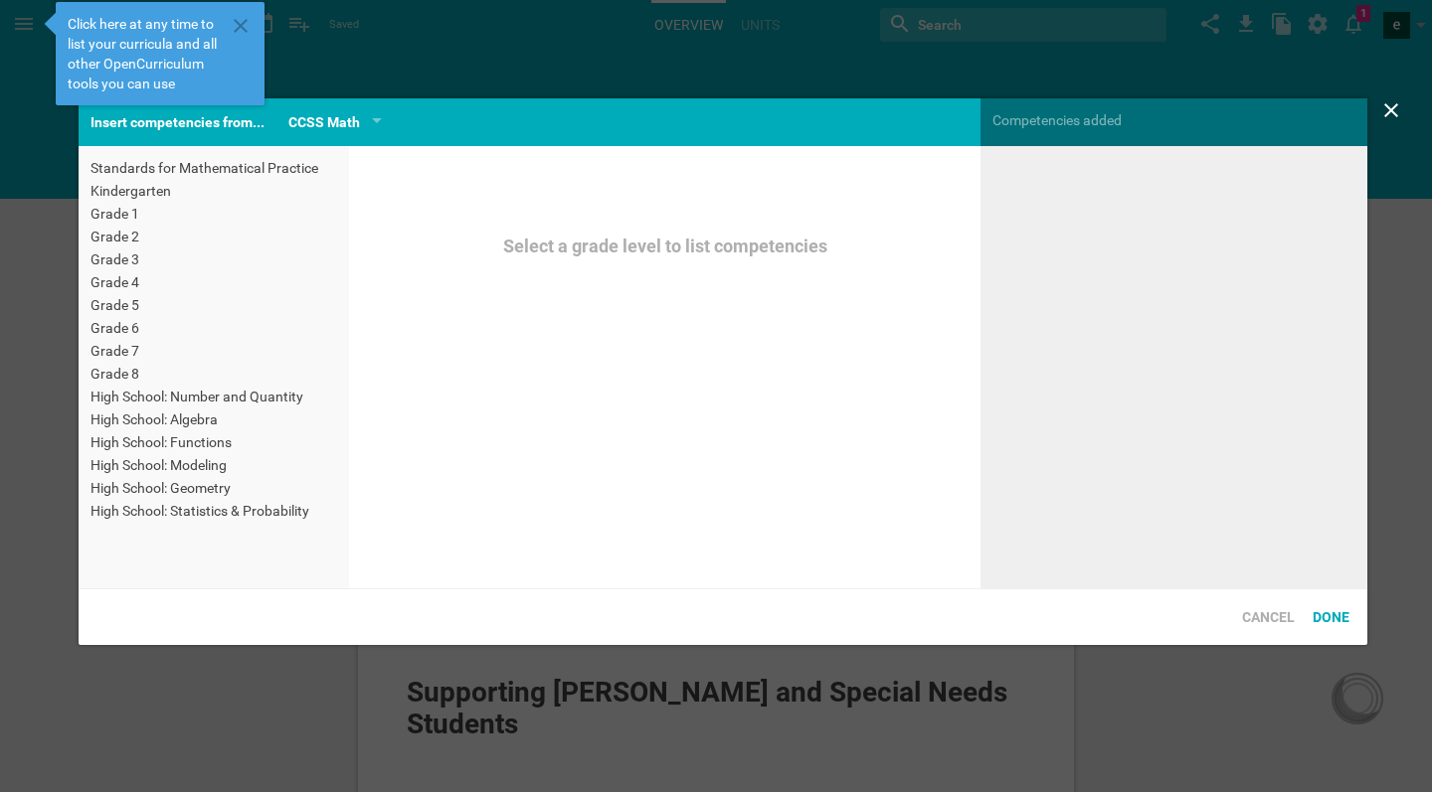
click at [120, 215] on div "Grade 1" at bounding box center [213, 214] width 247 height 20
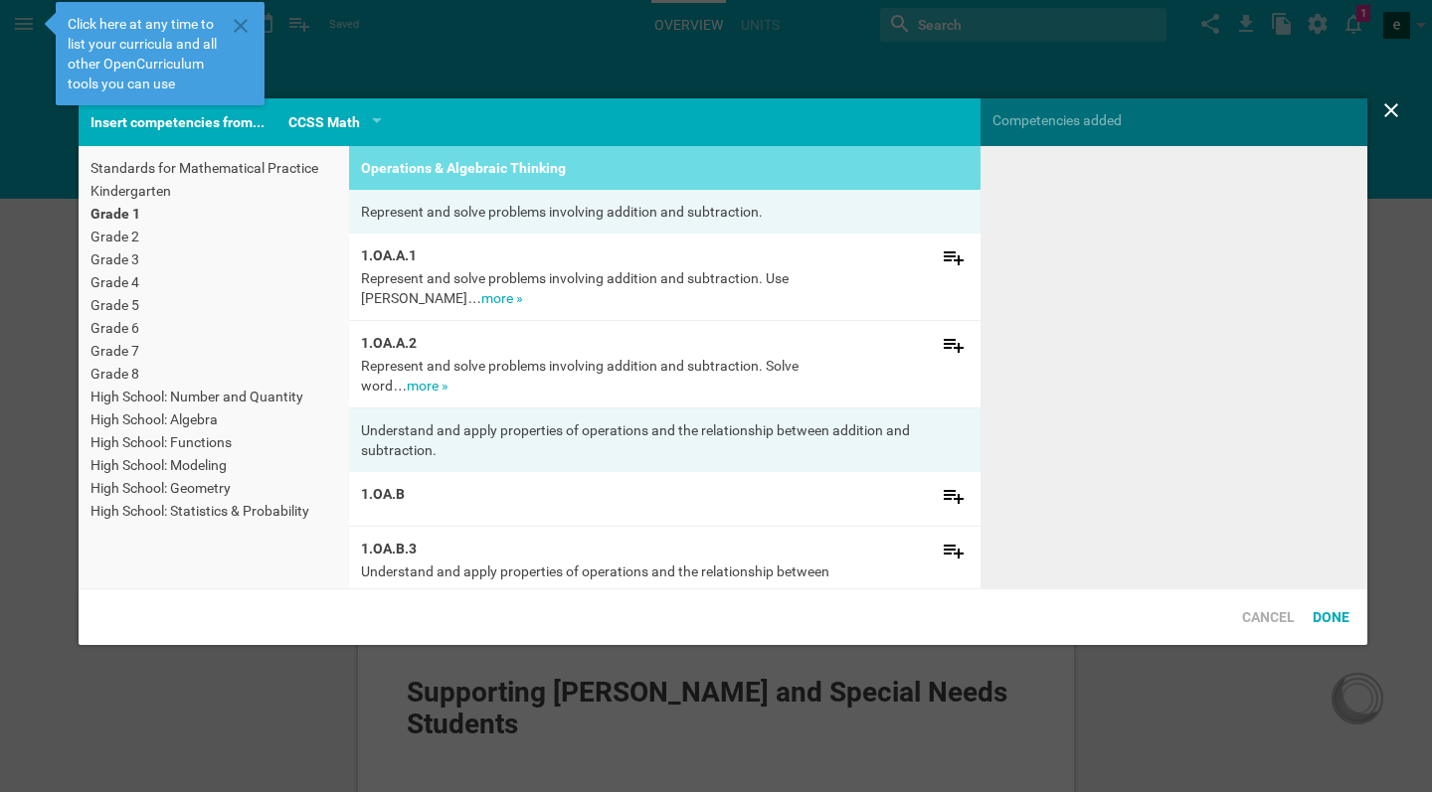
click at [129, 262] on div "Grade 3" at bounding box center [213, 260] width 247 height 20
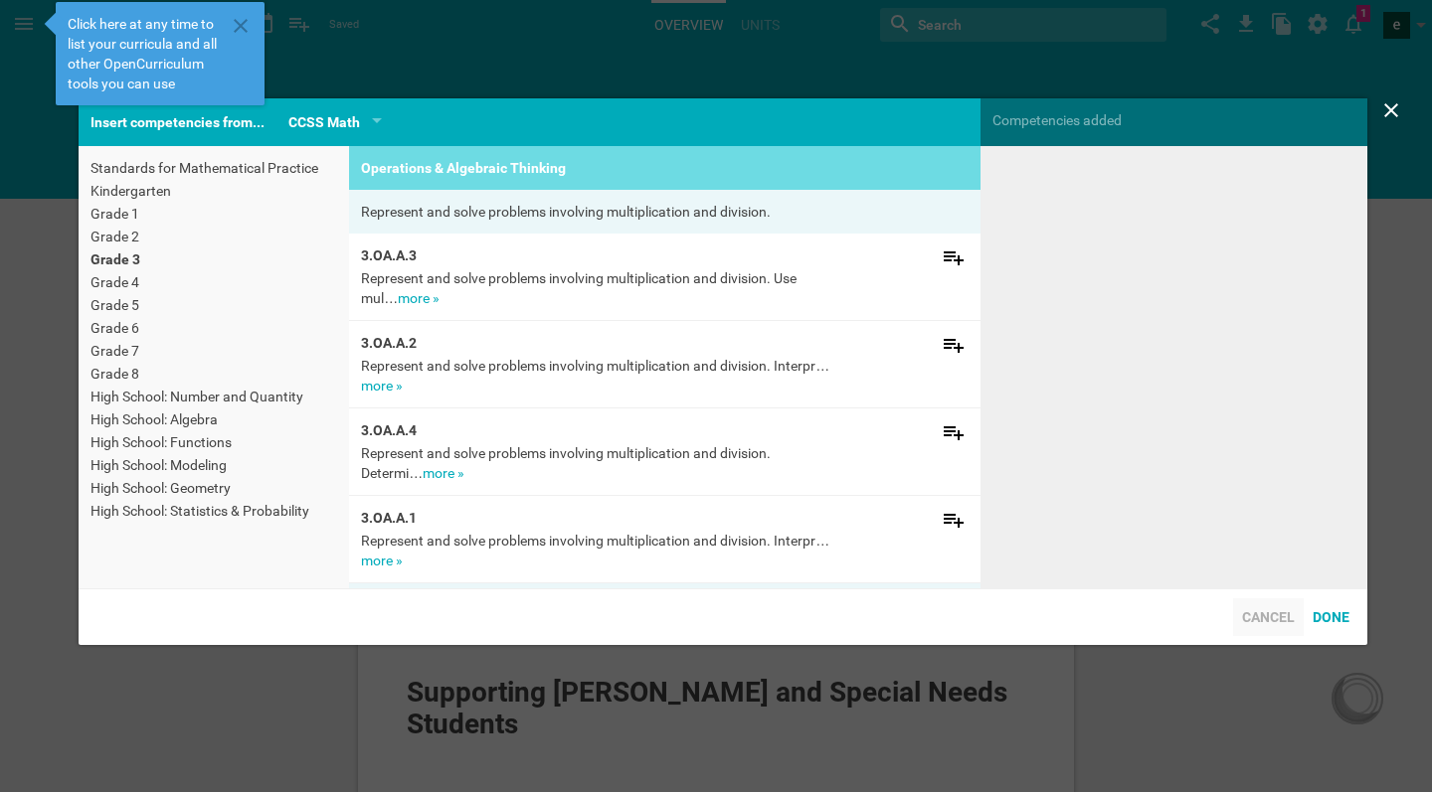
click at [1277, 609] on div "Cancel" at bounding box center [1268, 618] width 71 height 38
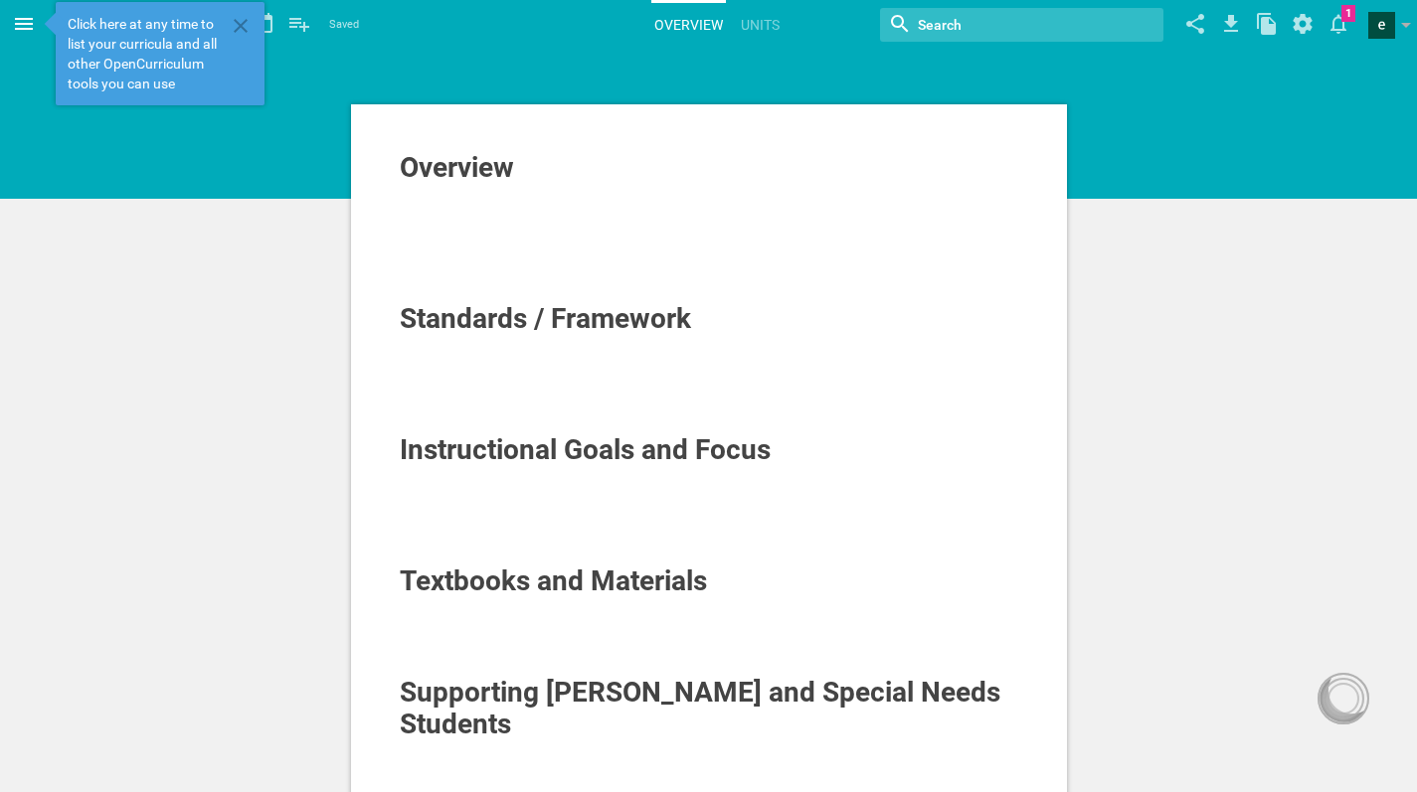
click at [25, 31] on icon at bounding box center [24, 24] width 24 height 24
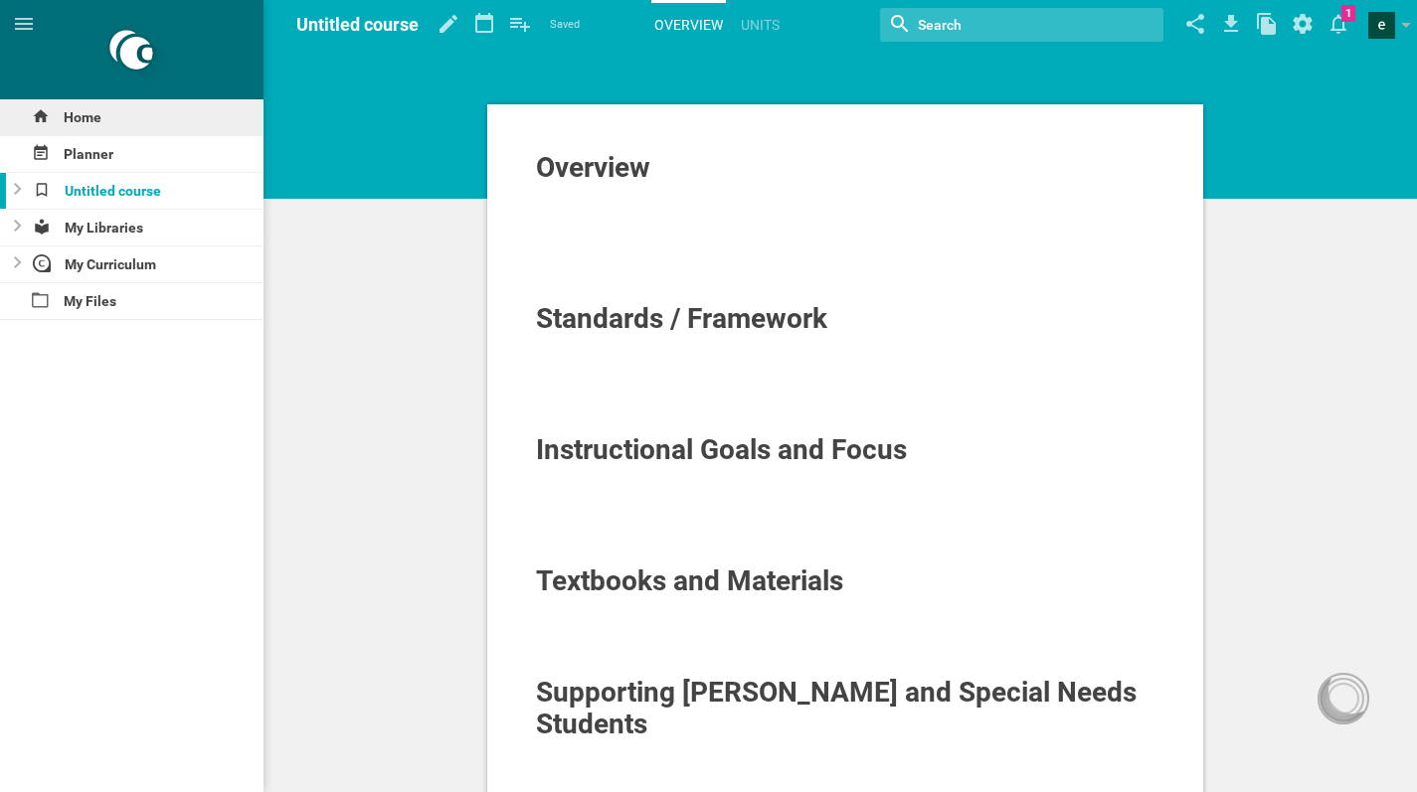
click at [72, 124] on div "Home" at bounding box center [131, 117] width 263 height 36
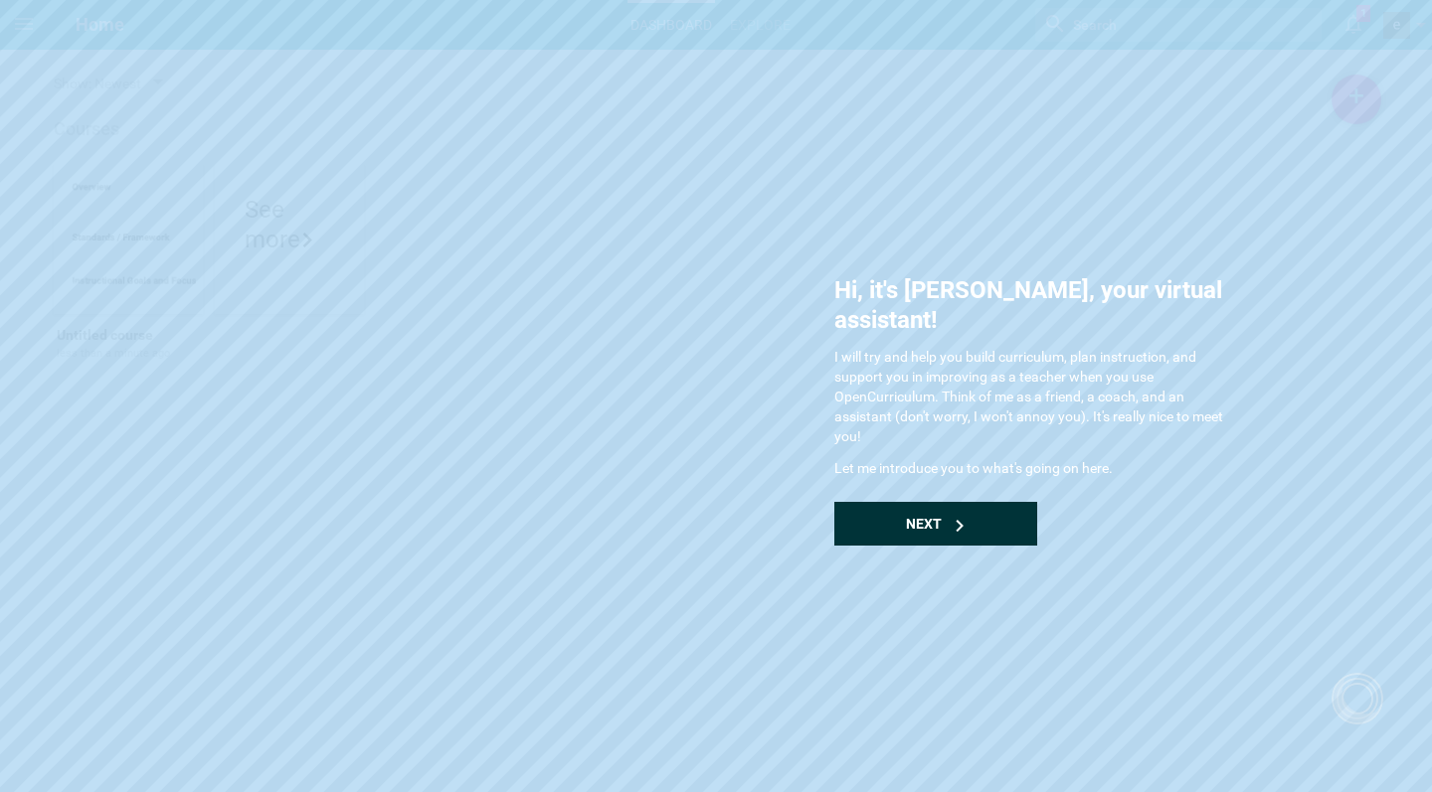
click at [963, 503] on div "Next" at bounding box center [935, 524] width 203 height 44
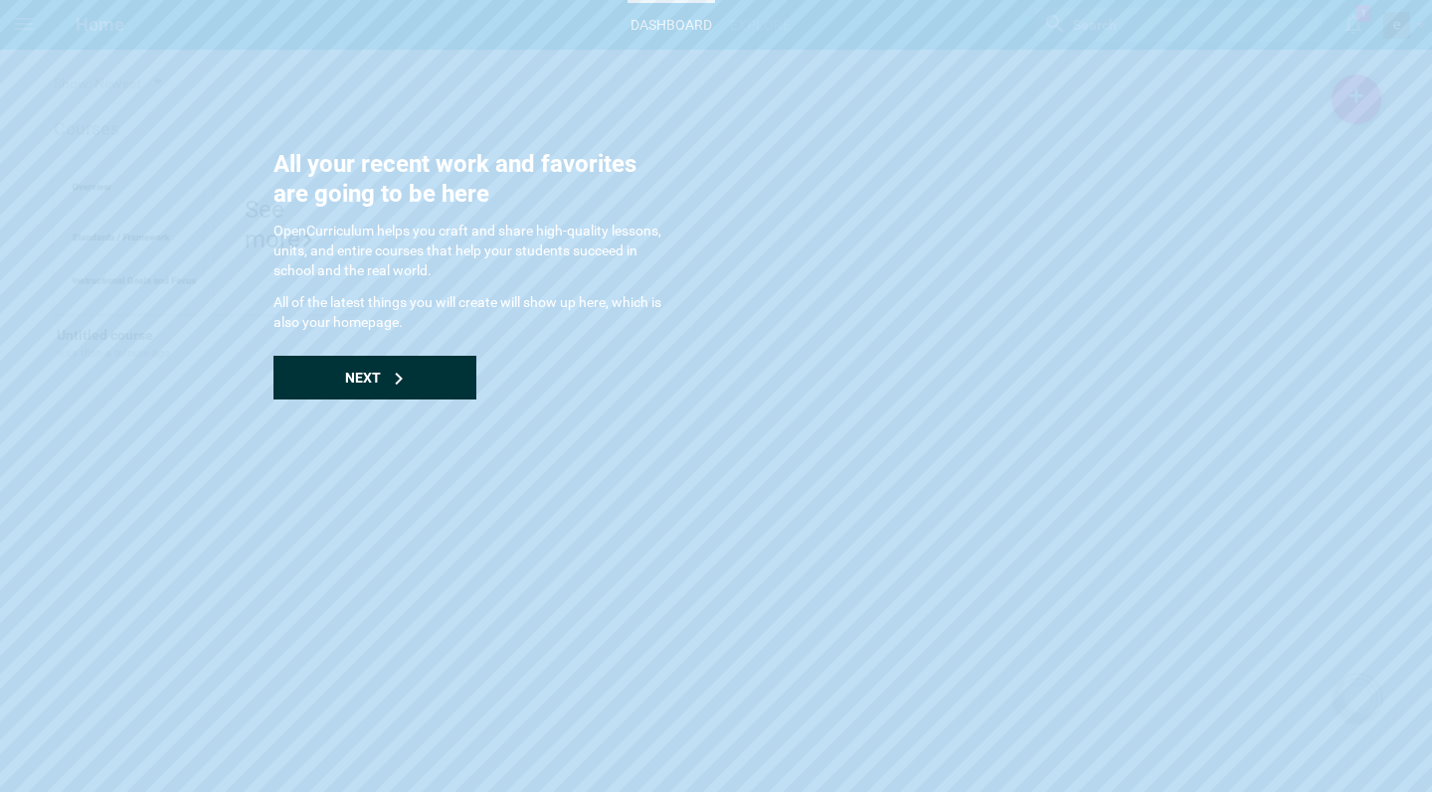
click at [436, 380] on div "Next" at bounding box center [374, 378] width 203 height 44
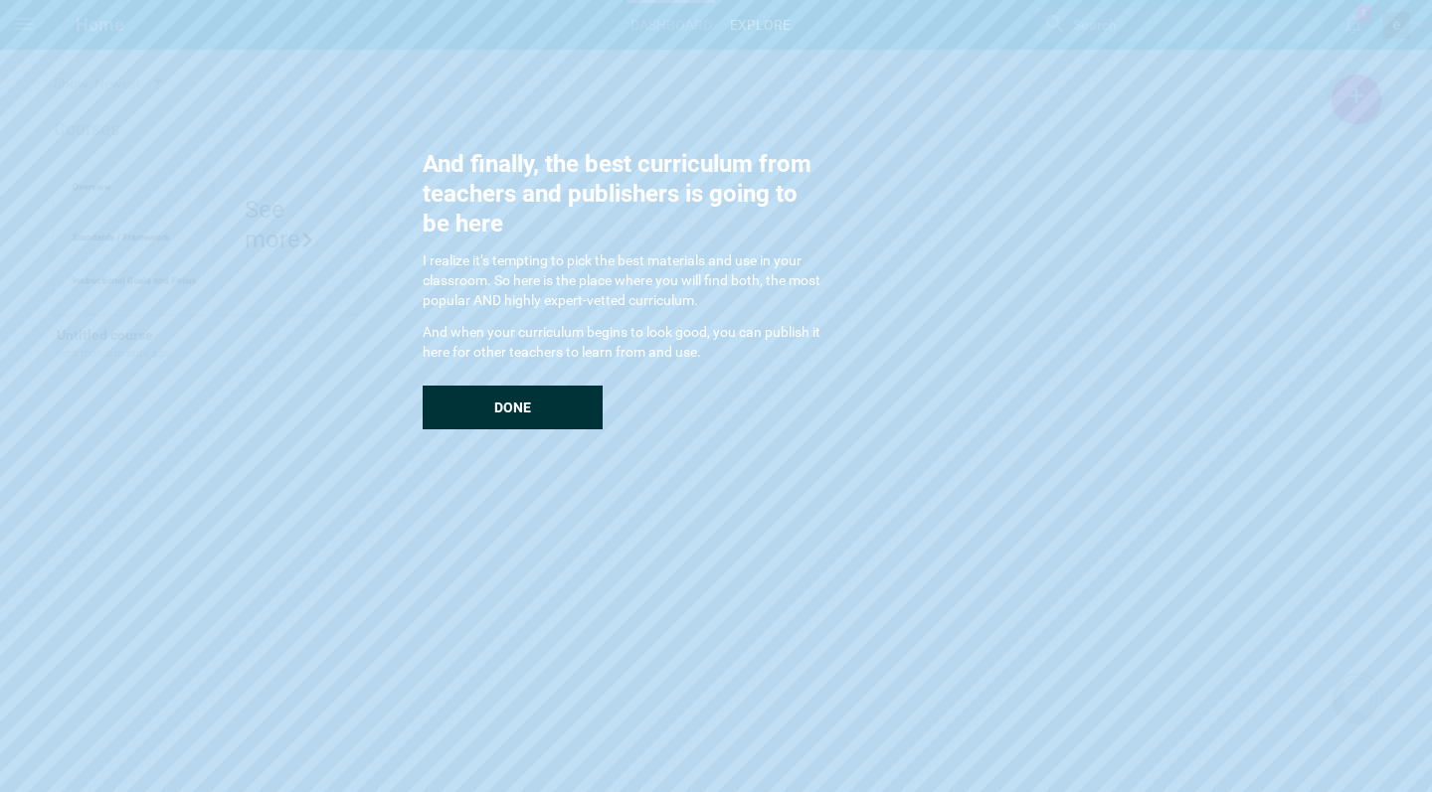
click at [456, 398] on div "Done" at bounding box center [513, 408] width 180 height 44
